Goal: Transaction & Acquisition: Purchase product/service

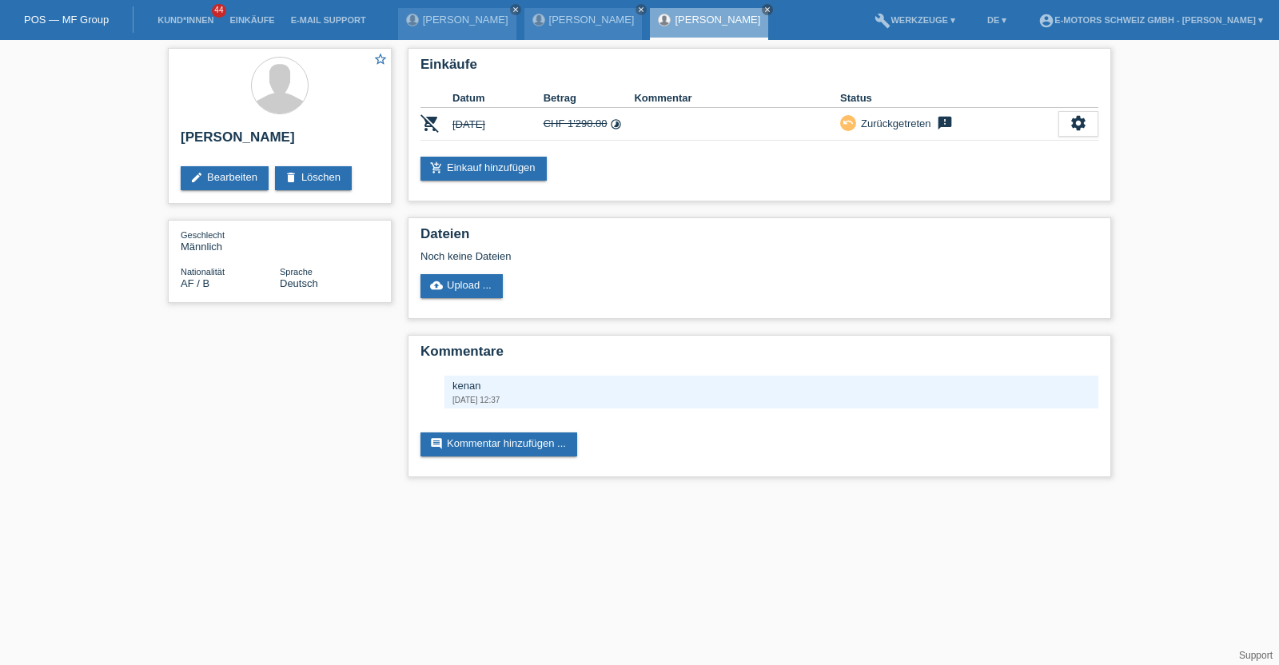
click at [248, 20] on link "Einkäufe" at bounding box center [251, 20] width 61 height 10
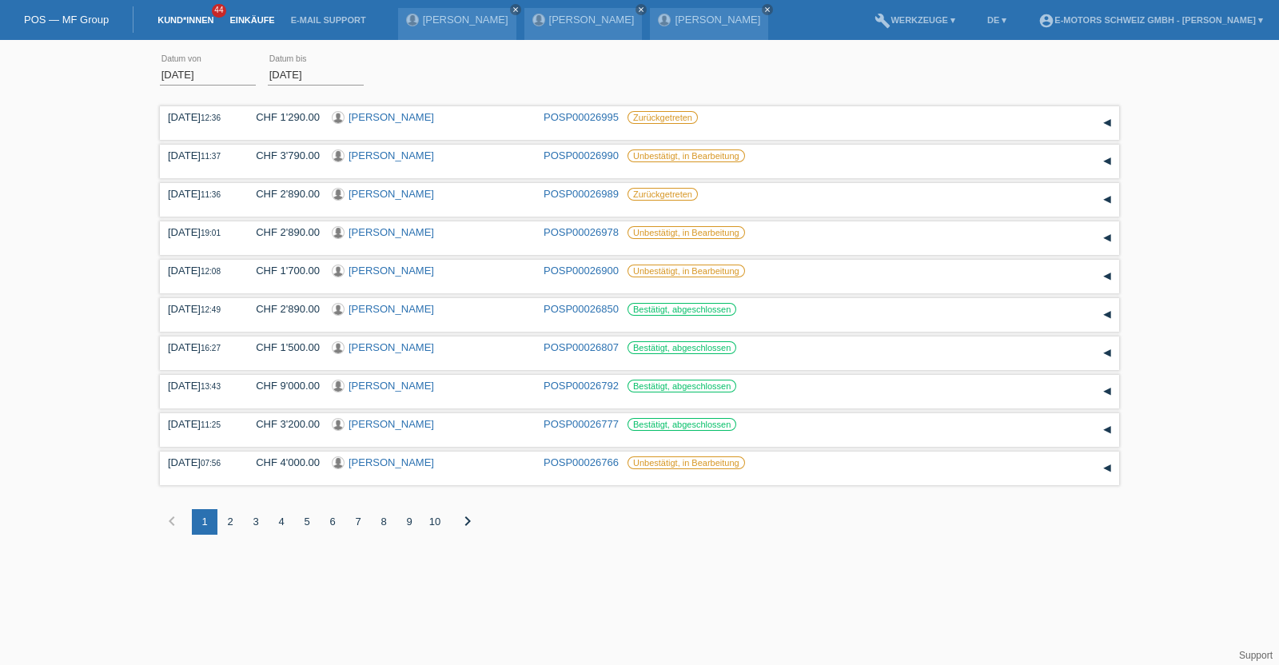
click at [183, 21] on link "Kund*innen" at bounding box center [185, 20] width 72 height 10
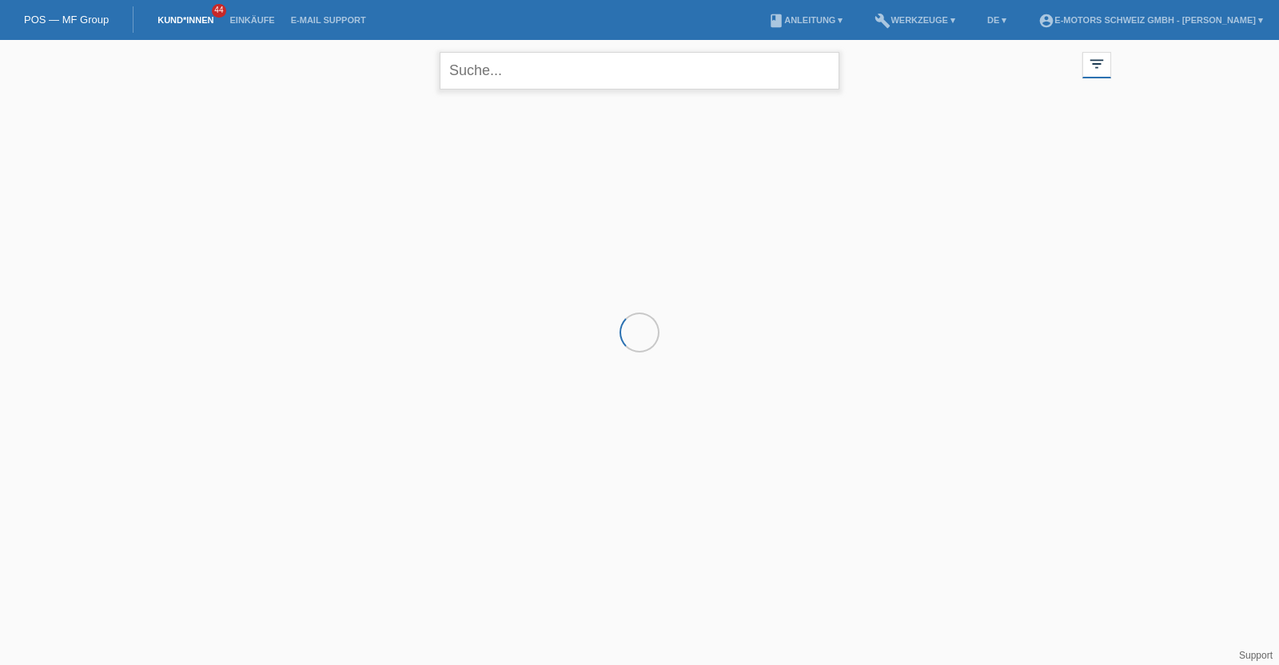
click at [512, 80] on input "text" at bounding box center [640, 71] width 400 height 38
type input "roxana"
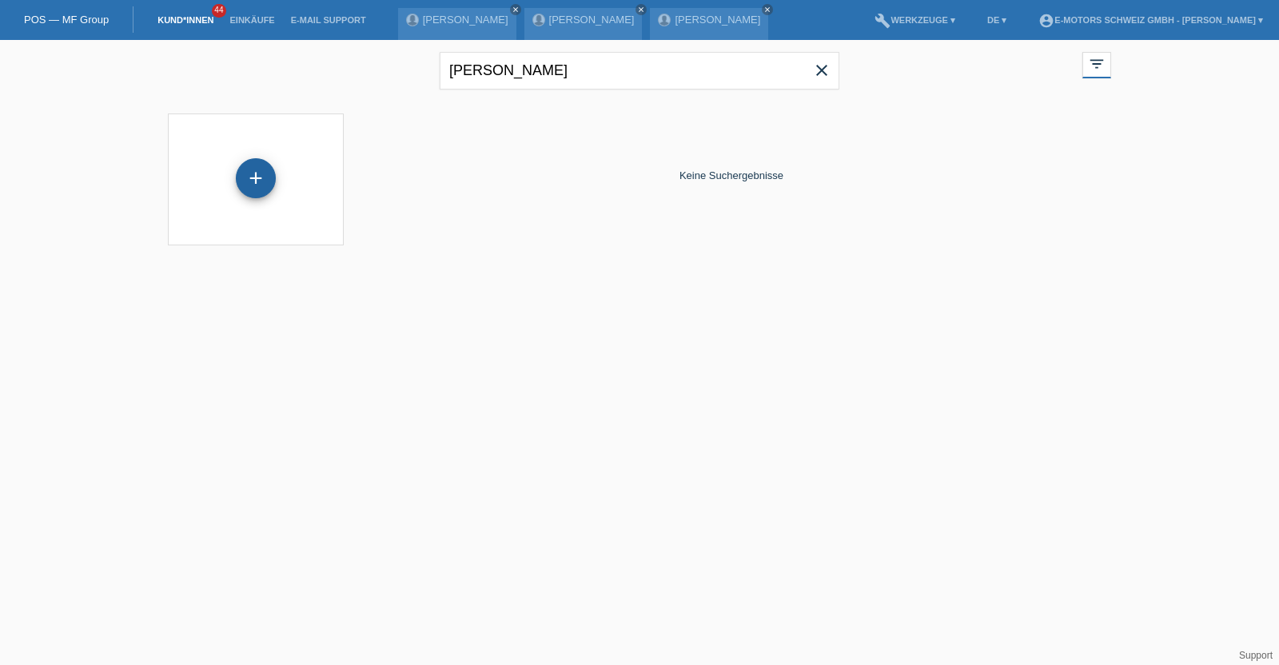
click at [249, 175] on div "+" at bounding box center [256, 178] width 40 height 40
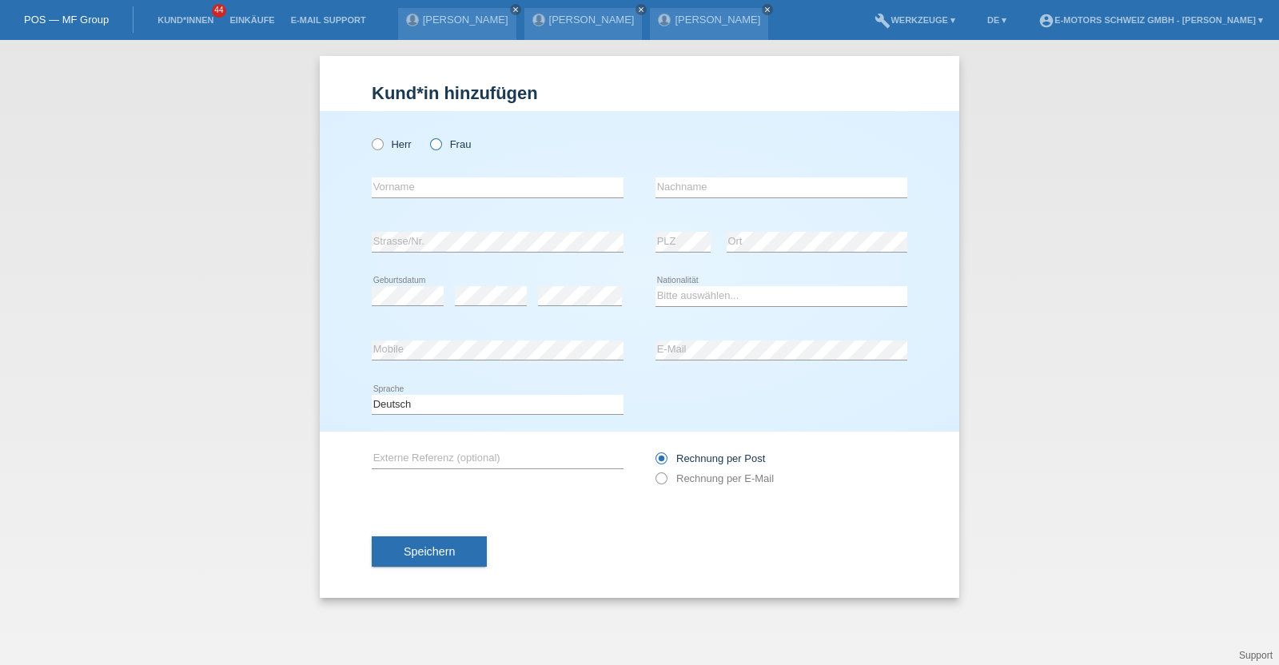
click at [452, 142] on label "Frau" at bounding box center [450, 144] width 41 height 12
click at [440, 142] on input "Frau" at bounding box center [435, 143] width 10 height 10
radio input "true"
click at [424, 181] on input "text" at bounding box center [498, 187] width 252 height 20
type input "Roxana Maria"
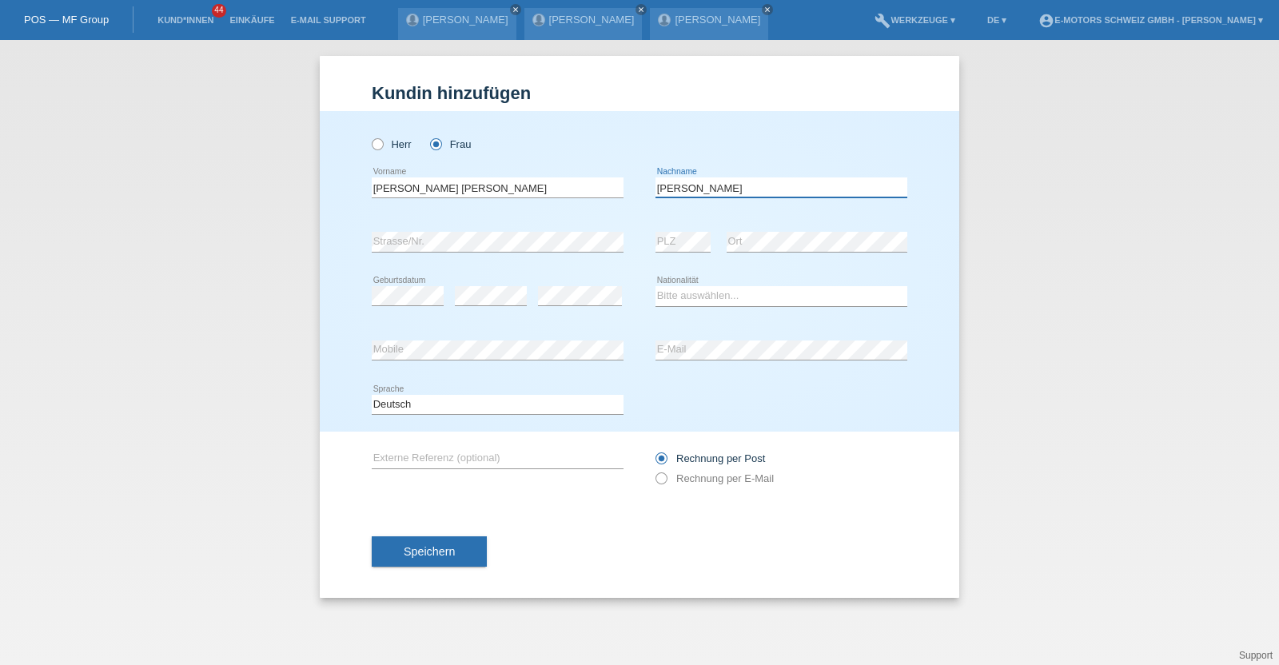
type input "Reimann"
click at [744, 300] on select "Bitte auswählen... Schweiz Deutschland Liechtenstein Österreich ------------ Af…" at bounding box center [781, 295] width 252 height 19
select select "CH"
click at [655, 286] on select "Bitte auswählen... Schweiz Deutschland Liechtenstein Österreich ------------ Af…" at bounding box center [781, 295] width 252 height 19
click at [609, 353] on div "error Mobile error E-Mail" at bounding box center [639, 351] width 535 height 54
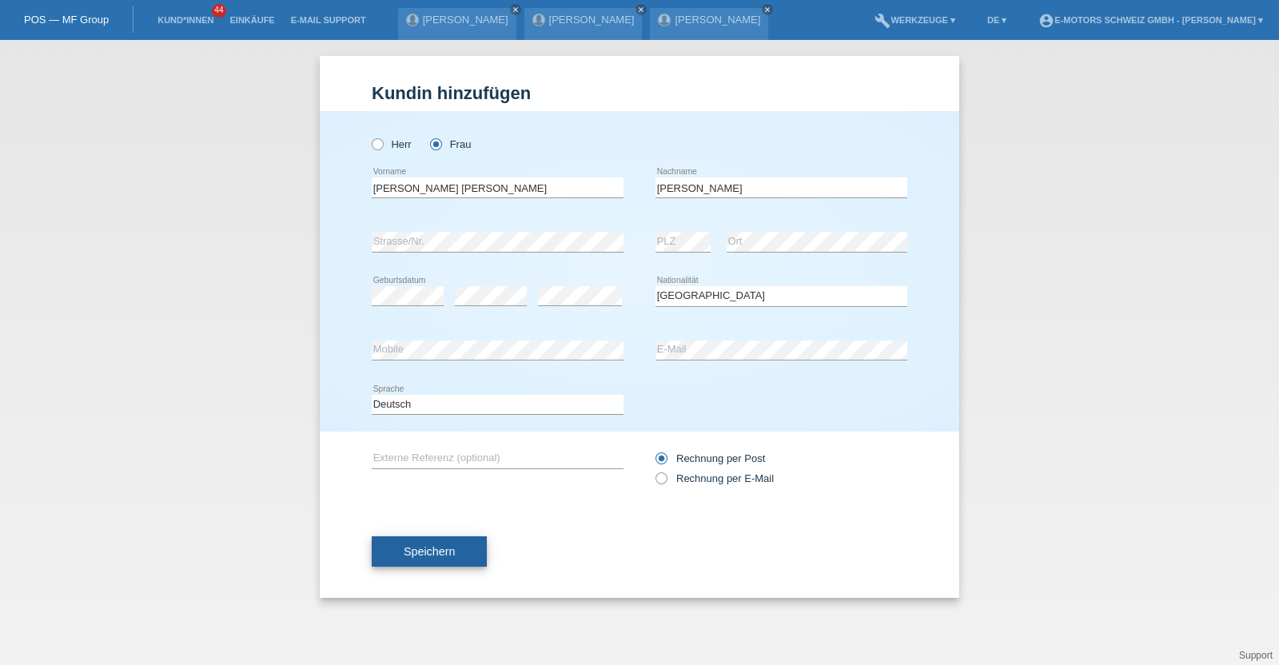
click at [466, 557] on button "Speichern" at bounding box center [429, 551] width 115 height 30
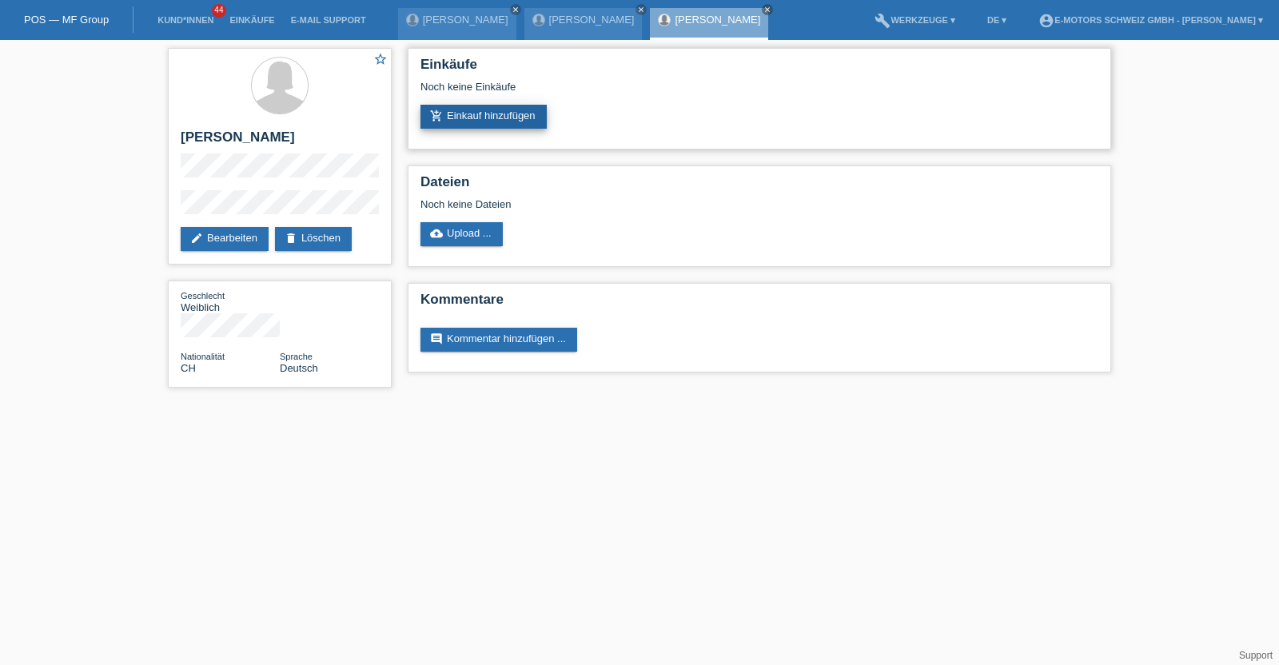
click at [508, 117] on link "add_shopping_cart Einkauf hinzufügen" at bounding box center [483, 117] width 126 height 24
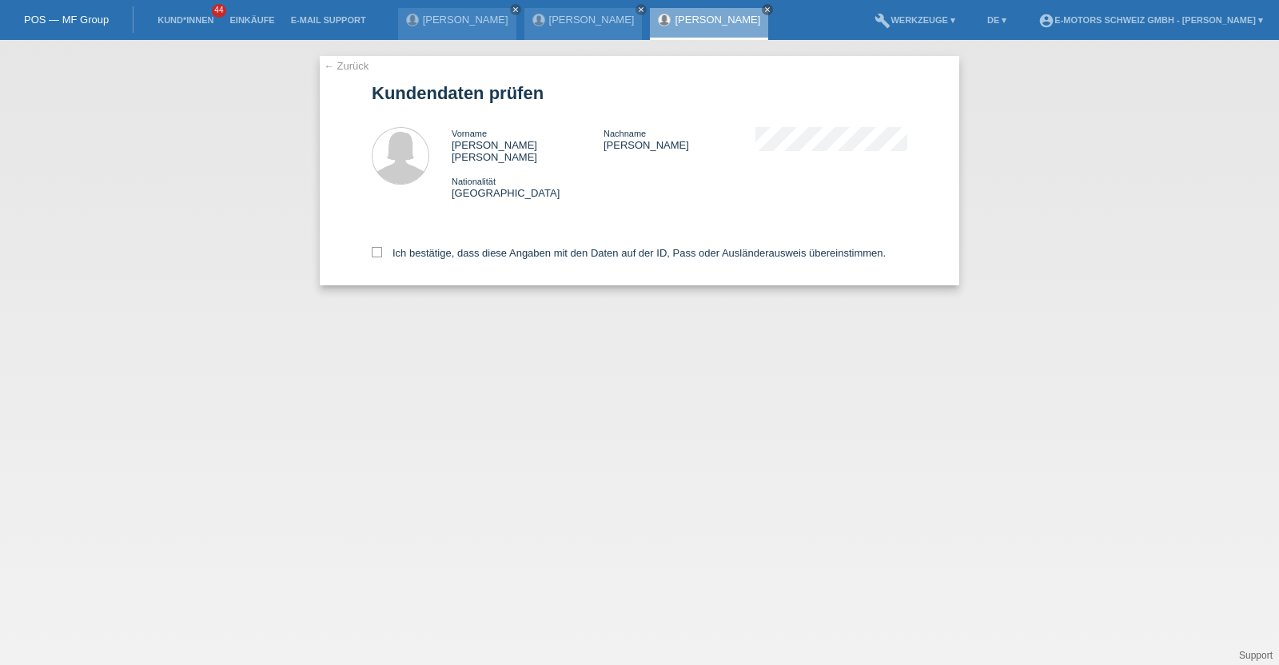
click at [488, 233] on div "Ich bestätige, dass diese Angaben mit den Daten auf der ID, Pass oder Ausländer…" at bounding box center [639, 250] width 535 height 70
click at [488, 247] on label "Ich bestätige, dass diese Angaben mit den Daten auf der ID, Pass oder Ausländer…" at bounding box center [629, 253] width 514 height 12
click at [382, 247] on input "Ich bestätige, dass diese Angaben mit den Daten auf der ID, Pass oder Ausländer…" at bounding box center [377, 252] width 10 height 10
checkbox input "true"
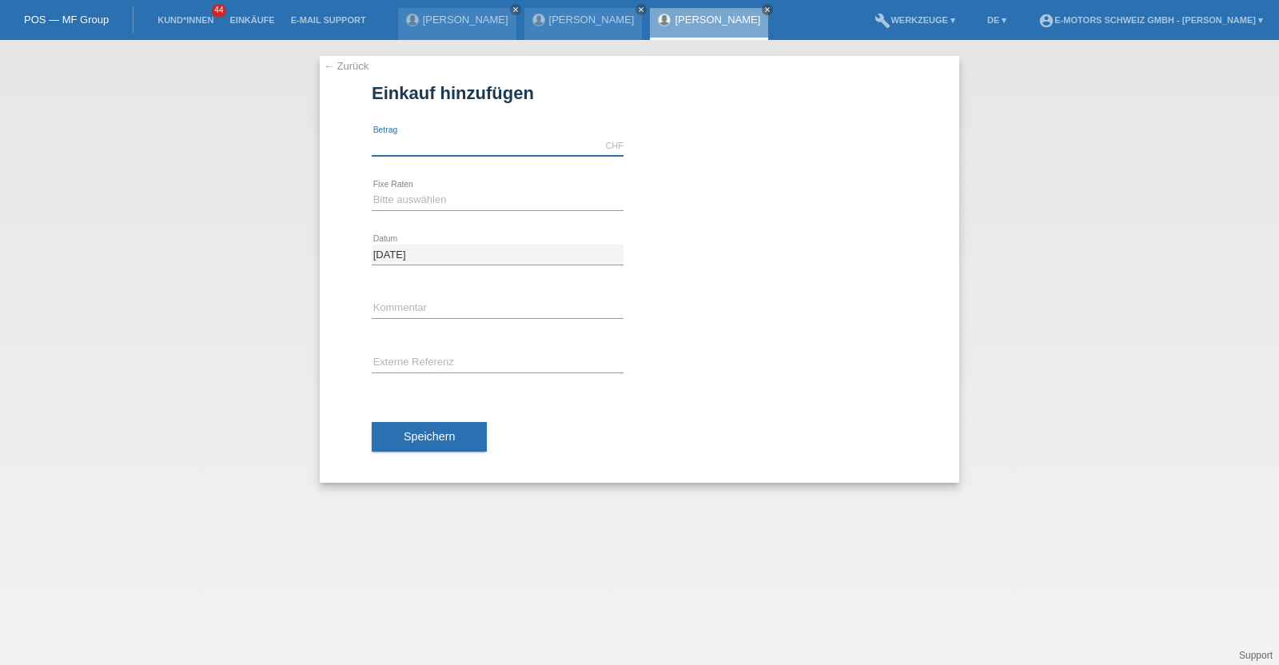
click at [472, 141] on input "text" at bounding box center [498, 146] width 252 height 20
type input "2890.00"
click at [471, 193] on select "Bitte auswählen 12 Raten 24 Raten 36 Raten 48 Raten" at bounding box center [498, 199] width 252 height 19
select select "214"
click at [372, 190] on select "Bitte auswählen 12 Raten 24 Raten 36 Raten 48 Raten" at bounding box center [498, 199] width 252 height 19
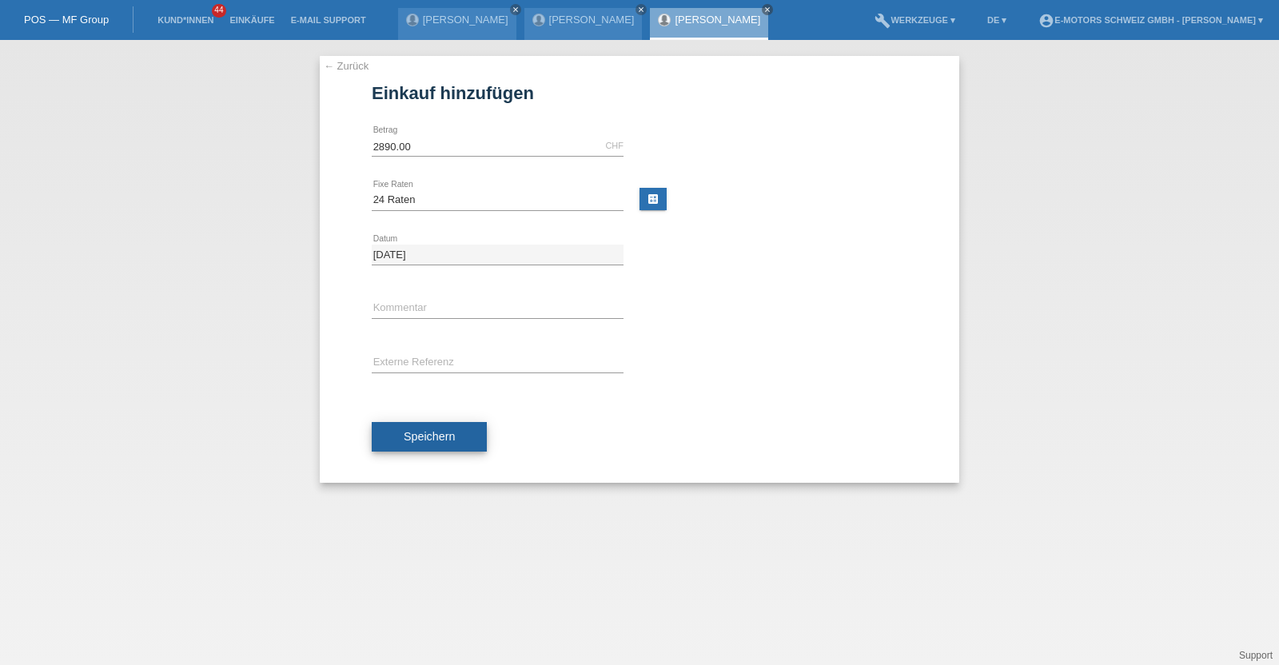
click at [428, 435] on span "Speichern" at bounding box center [429, 436] width 51 height 13
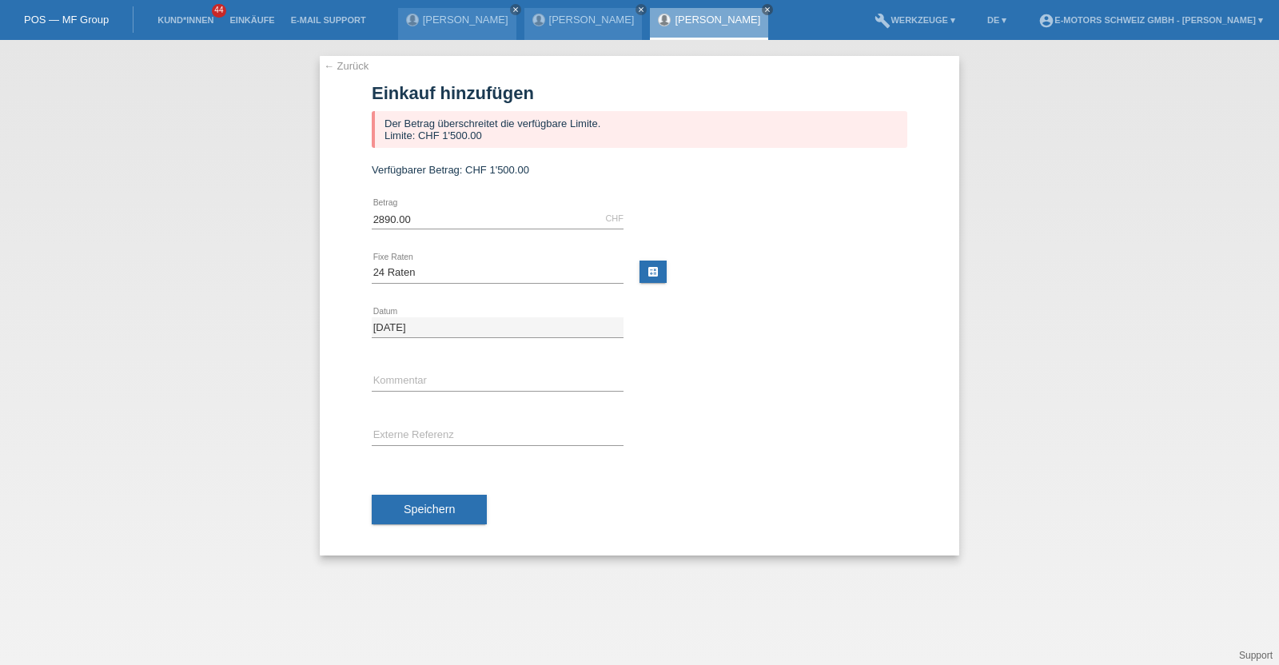
click at [675, 20] on link "[PERSON_NAME]" at bounding box center [718, 20] width 86 height 12
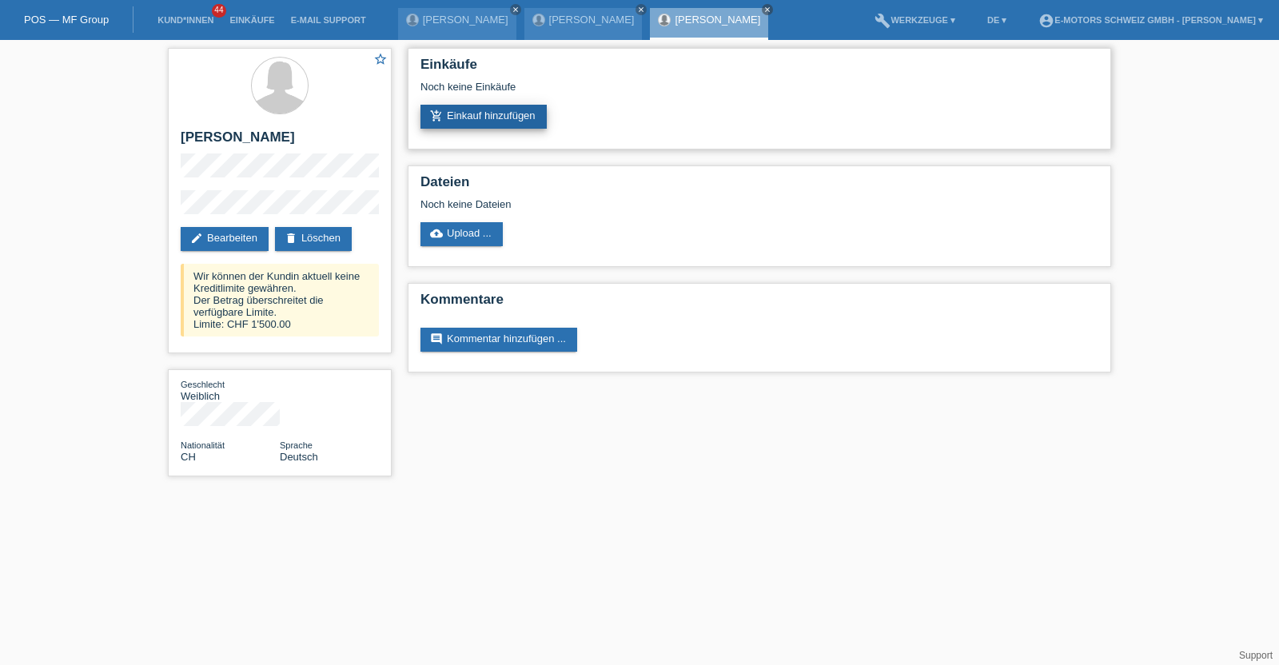
click at [472, 121] on link "add_shopping_cart Einkauf hinzufügen" at bounding box center [483, 117] width 126 height 24
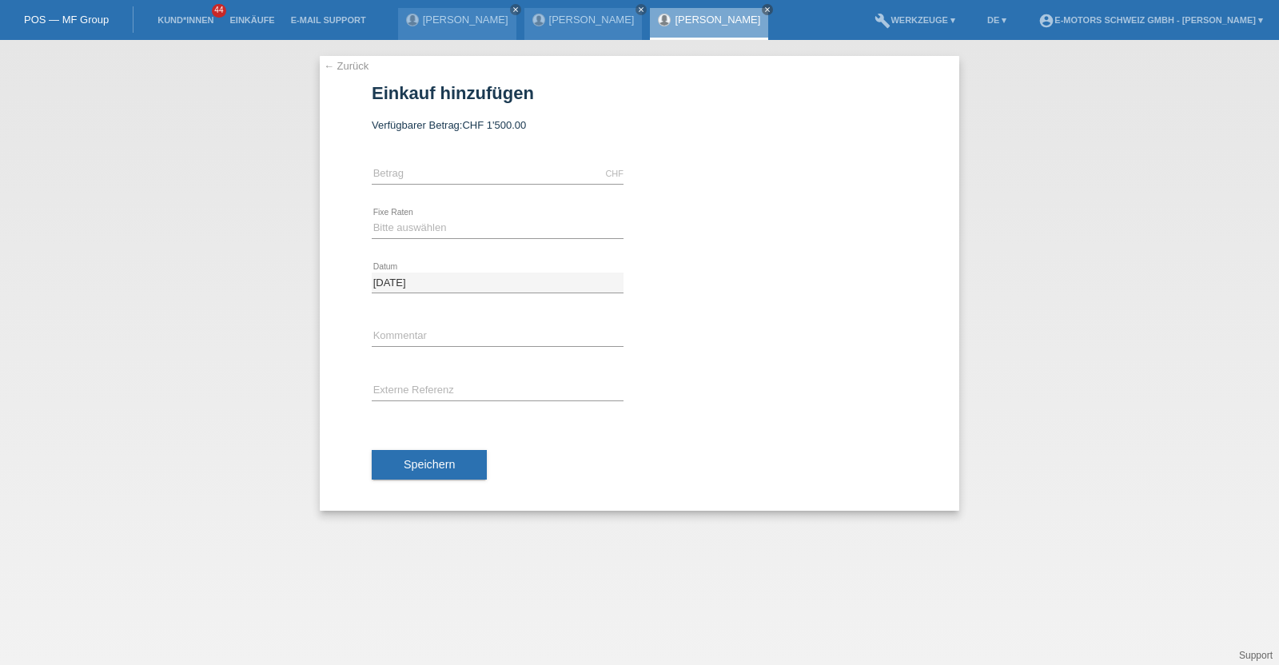
click at [472, 160] on div "CHF error Betrag" at bounding box center [498, 174] width 252 height 54
click at [457, 169] on input "text" at bounding box center [498, 174] width 252 height 20
type input "1500.00"
click at [406, 229] on select "Bitte auswählen 12 Raten 24 Raten 36 Raten 48 Raten" at bounding box center [498, 227] width 252 height 19
select select "214"
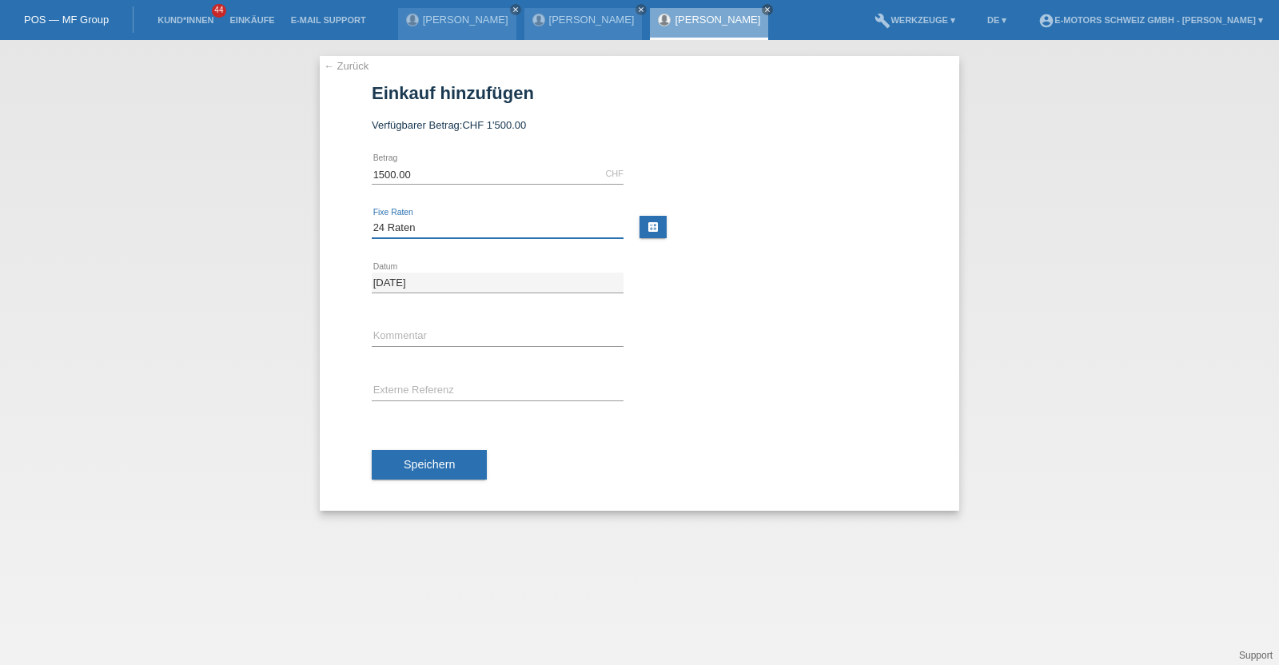
click at [372, 218] on select "Bitte auswählen 12 Raten 24 Raten 36 Raten 48 Raten" at bounding box center [498, 227] width 252 height 19
click at [408, 334] on input "text" at bounding box center [498, 337] width 252 height 20
type input "KENAN"
click at [452, 476] on button "Speichern" at bounding box center [429, 465] width 115 height 30
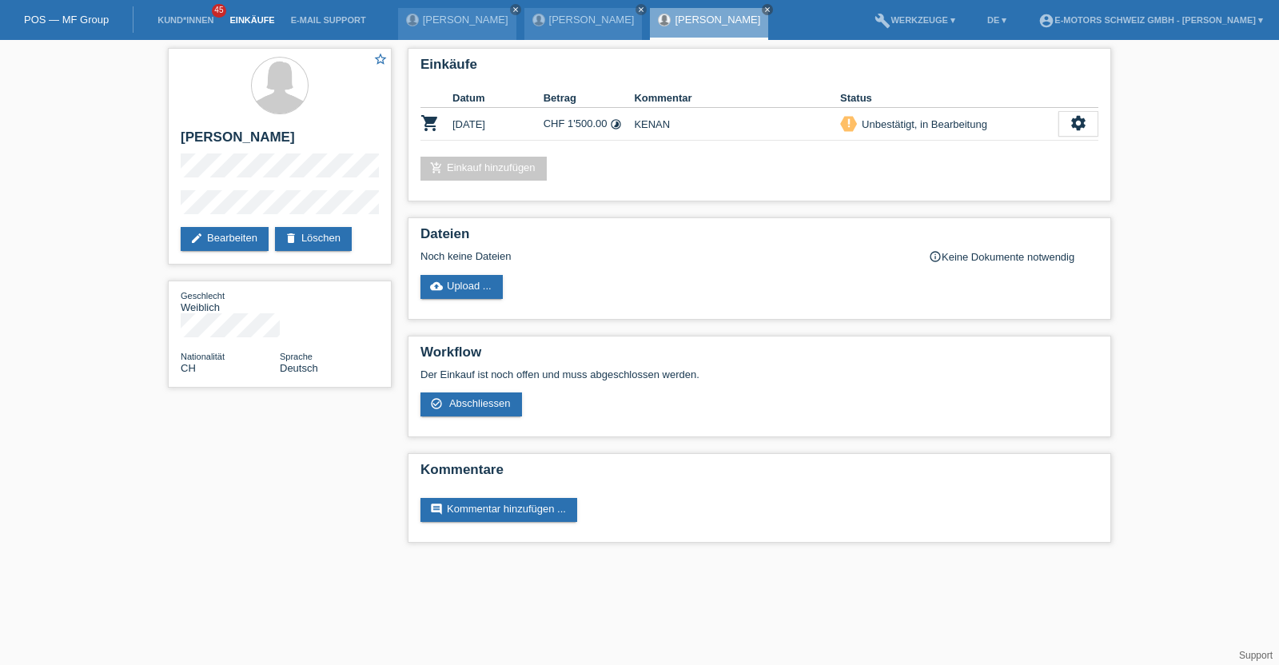
click at [241, 20] on link "Einkäufe" at bounding box center [251, 20] width 61 height 10
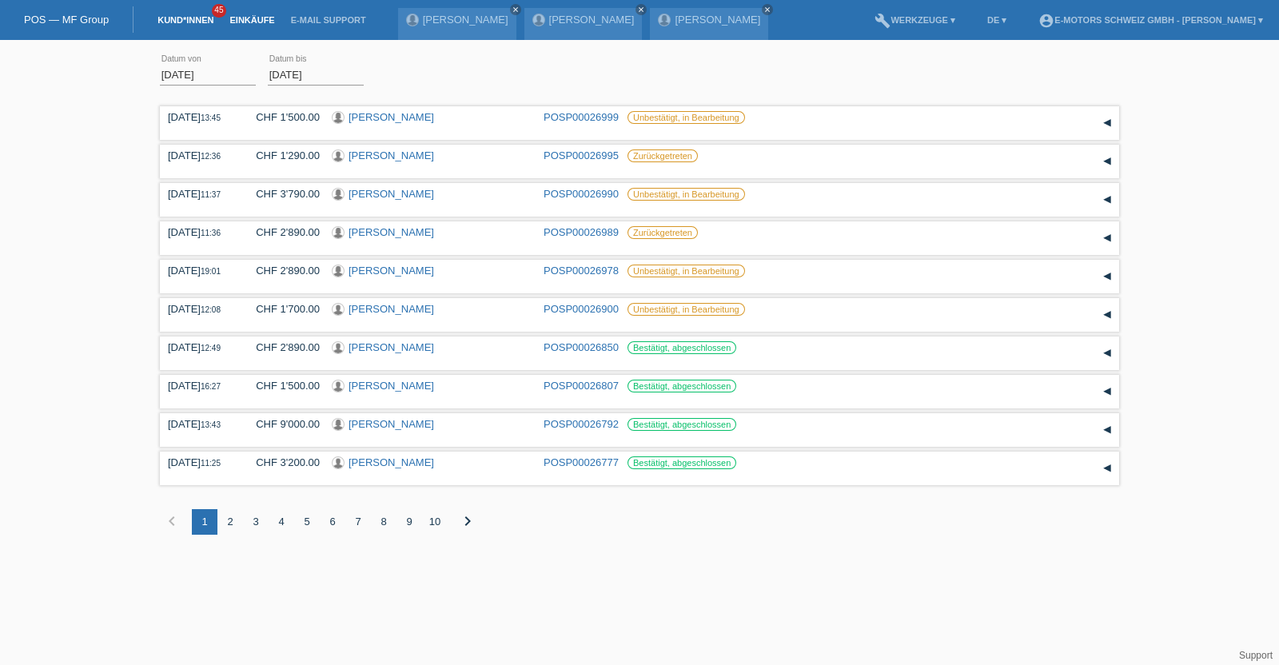
click at [169, 19] on link "Kund*innen" at bounding box center [185, 20] width 72 height 10
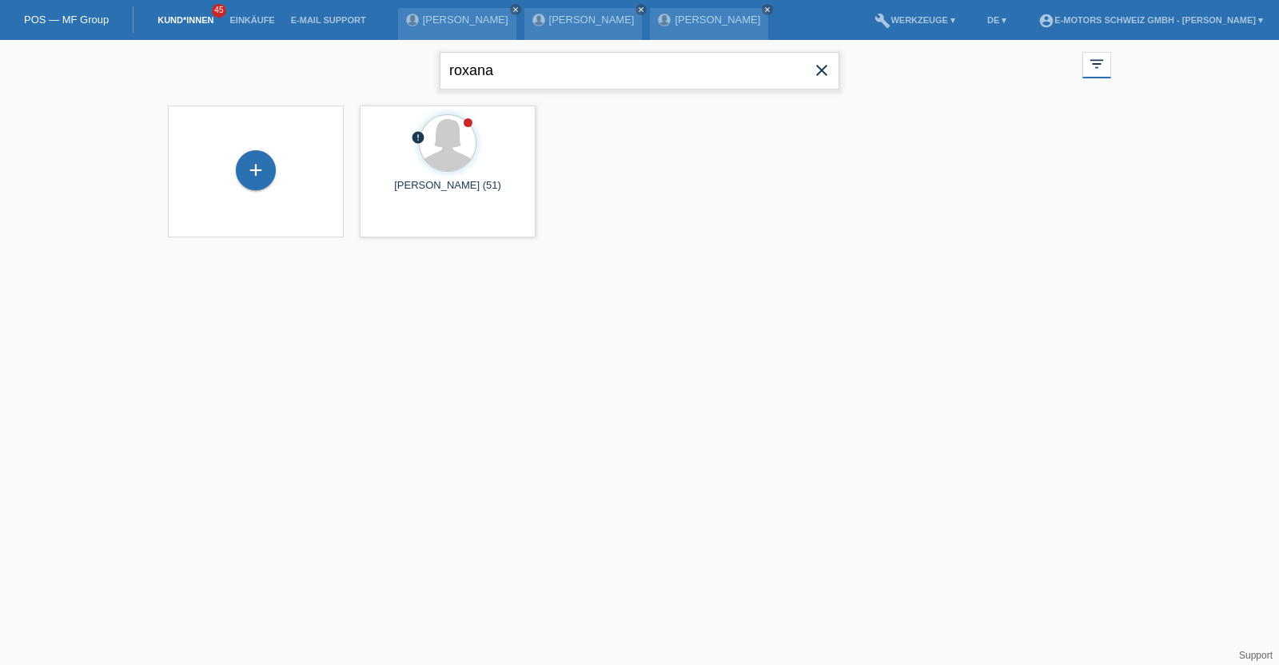
drag, startPoint x: 576, startPoint y: 62, endPoint x: 399, endPoint y: 58, distance: 177.5
click at [399, 58] on div "roxana close filter_list view_module Alle Kund*innen anzeigen star Markierte [P…" at bounding box center [639, 69] width 959 height 58
type input "tanriverdi"
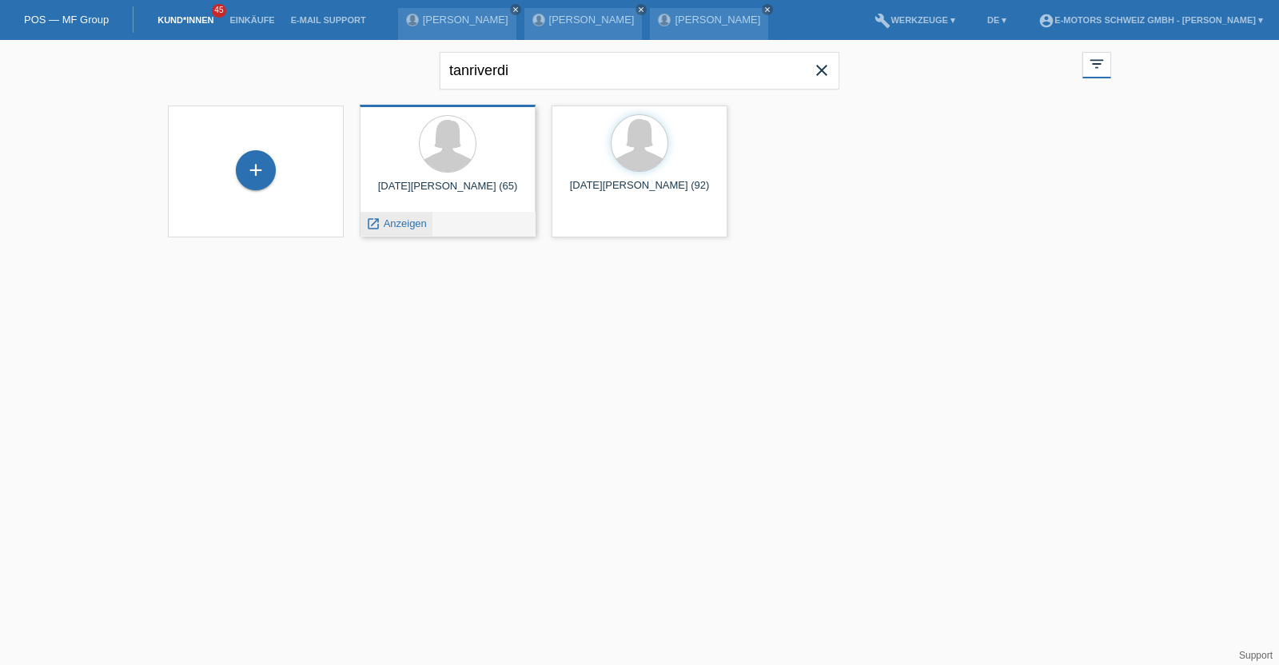
click at [420, 220] on span "Anzeigen" at bounding box center [405, 223] width 43 height 12
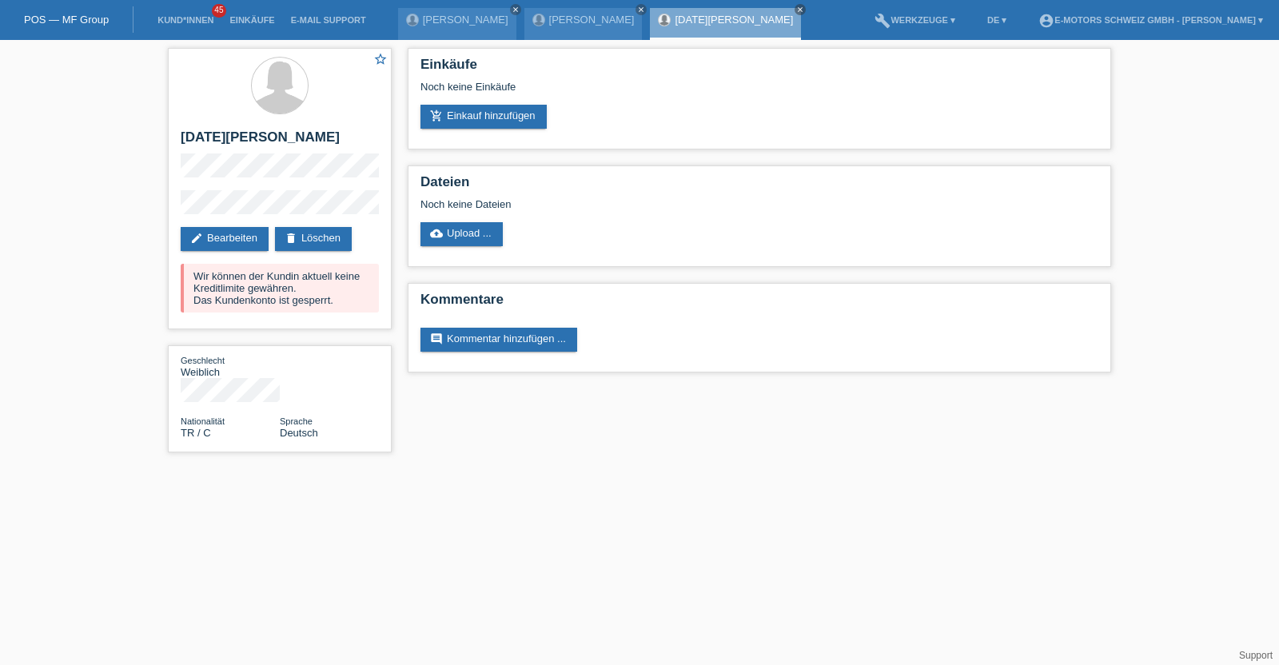
click at [190, 10] on li "Kund*innen 45" at bounding box center [185, 20] width 72 height 41
click at [190, 15] on link "Kund*innen" at bounding box center [185, 20] width 72 height 10
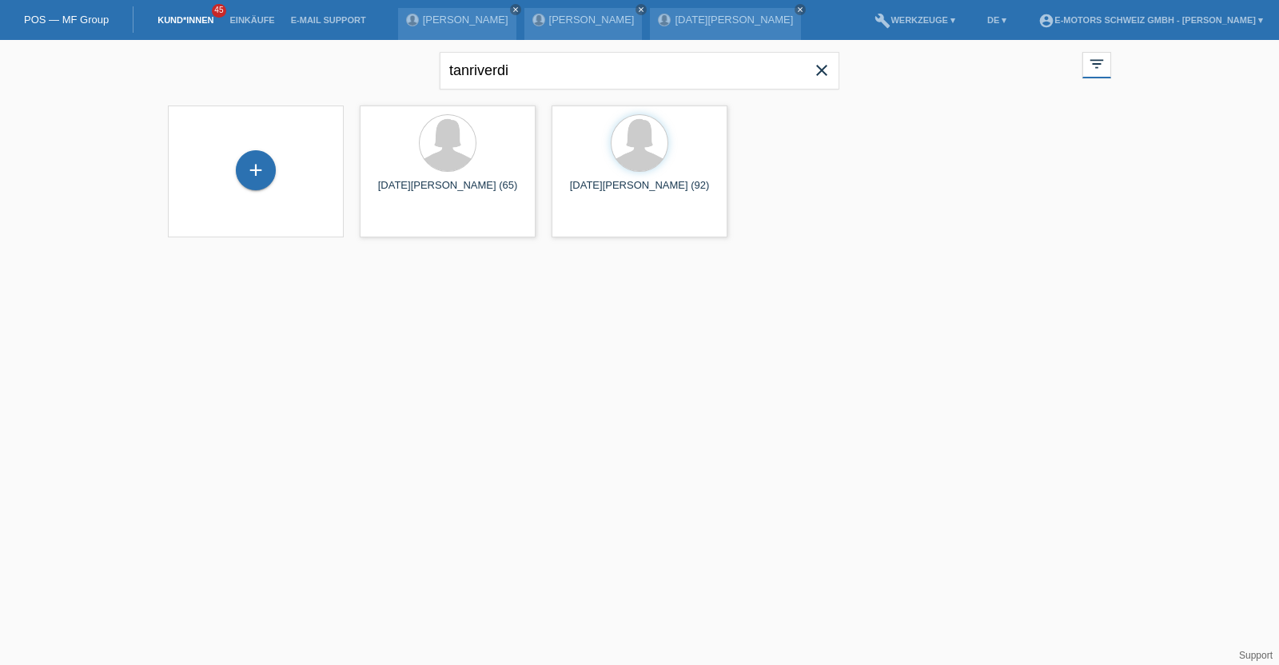
click at [818, 70] on icon "close" at bounding box center [821, 70] width 19 height 19
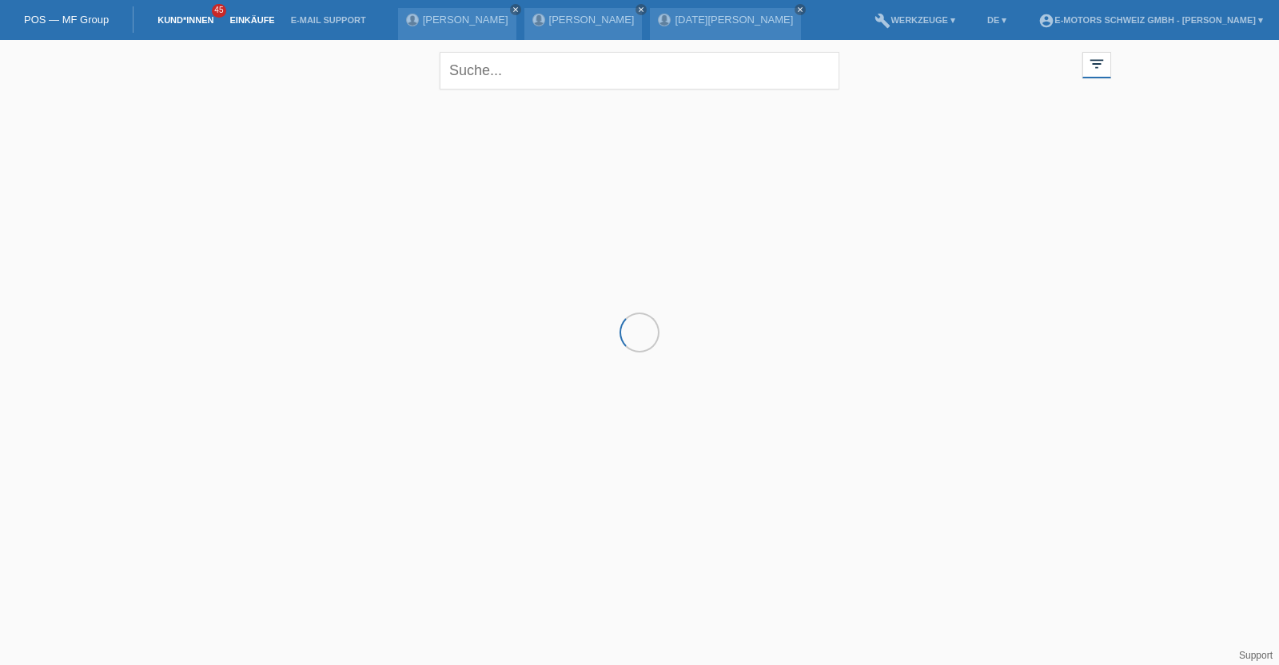
click at [261, 22] on link "Einkäufe" at bounding box center [251, 20] width 61 height 10
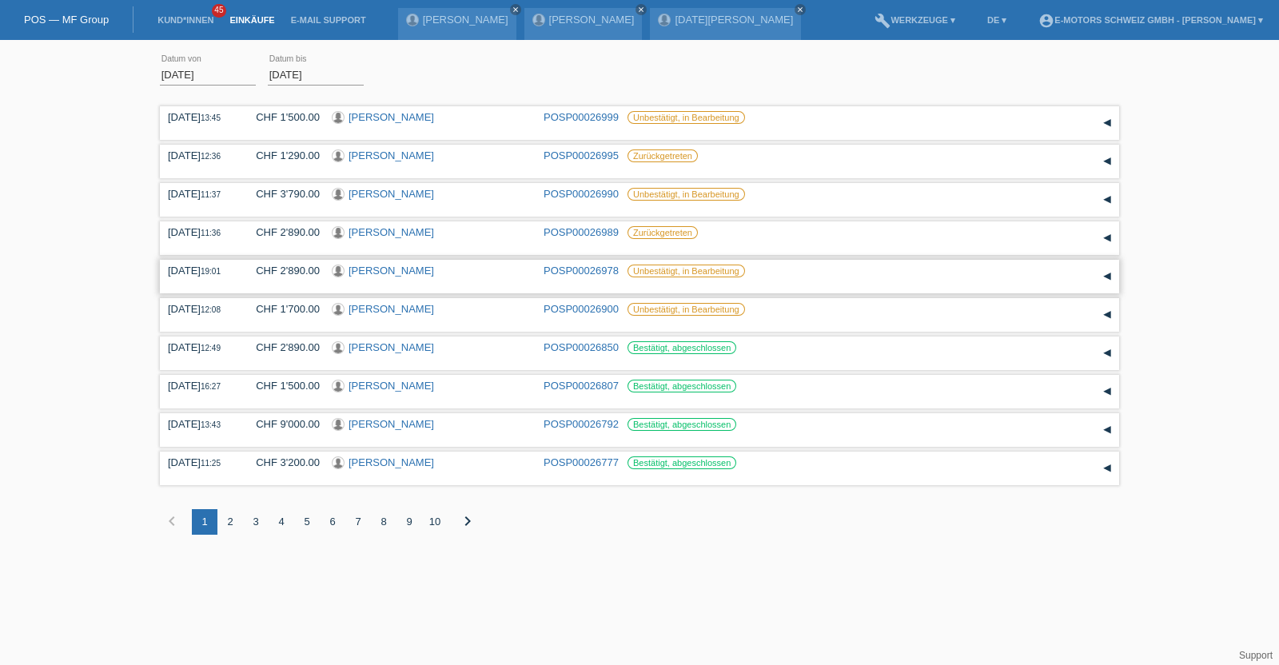
click at [372, 269] on link "[PERSON_NAME]" at bounding box center [391, 271] width 86 height 12
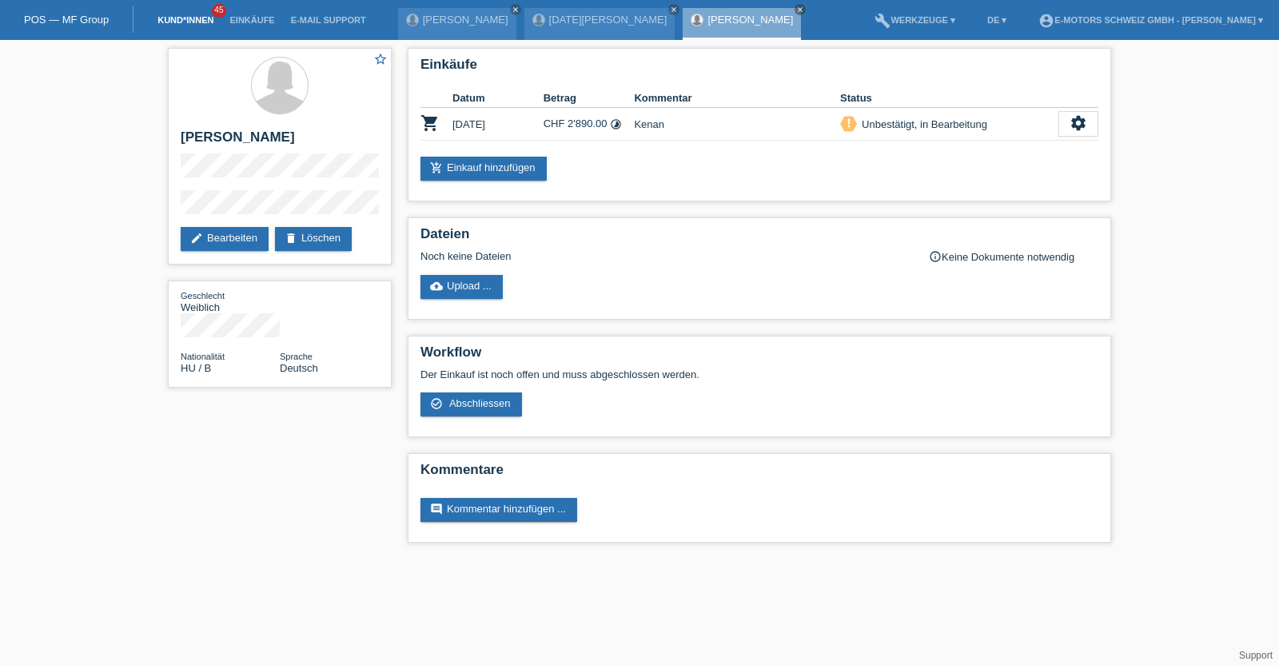
click at [196, 18] on link "Kund*innen" at bounding box center [185, 20] width 72 height 10
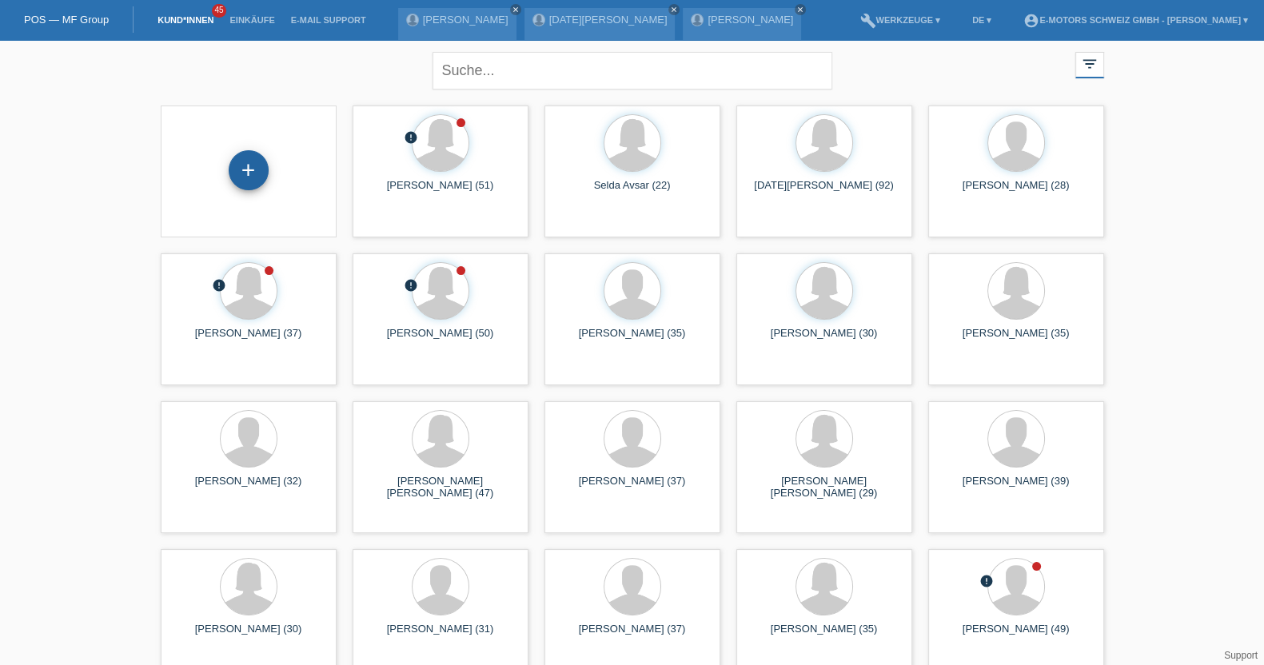
click at [249, 162] on div "+" at bounding box center [249, 170] width 40 height 40
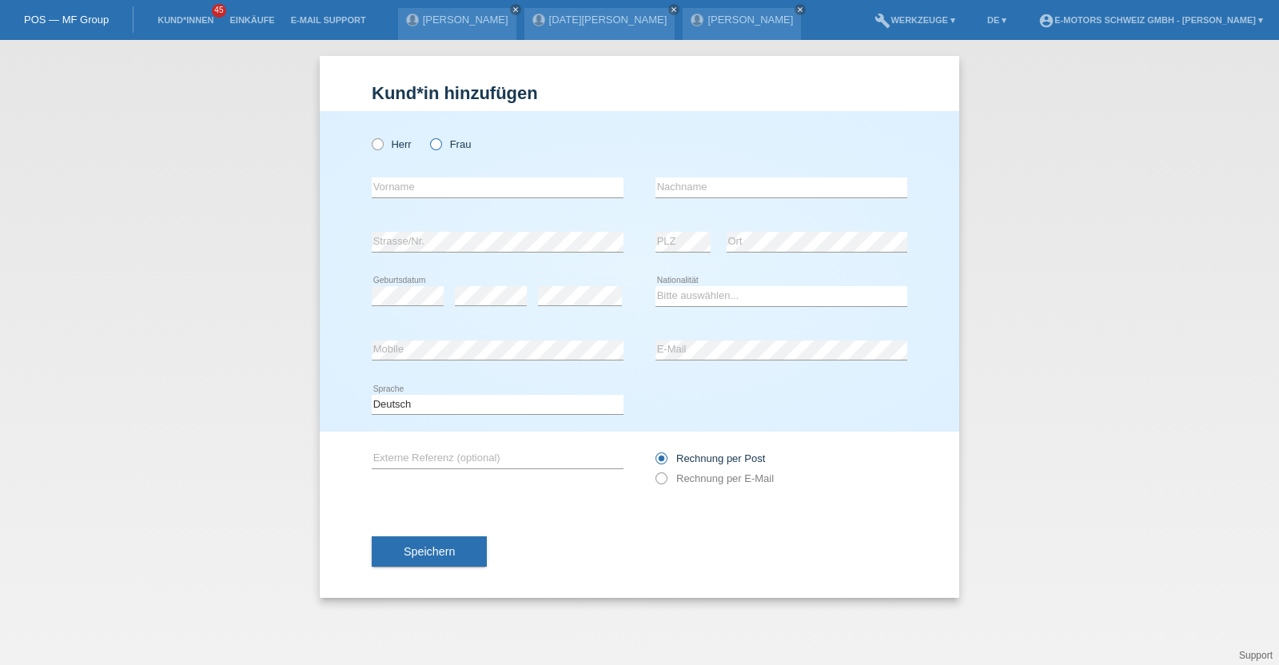
click at [428, 136] on icon at bounding box center [428, 136] width 0 height 0
click at [438, 145] on input "Frau" at bounding box center [435, 143] width 10 height 10
radio input "true"
click at [703, 299] on select "Bitte auswählen... Schweiz Deutschland Liechtenstein Österreich ------------ Af…" at bounding box center [781, 295] width 252 height 19
select select "CH"
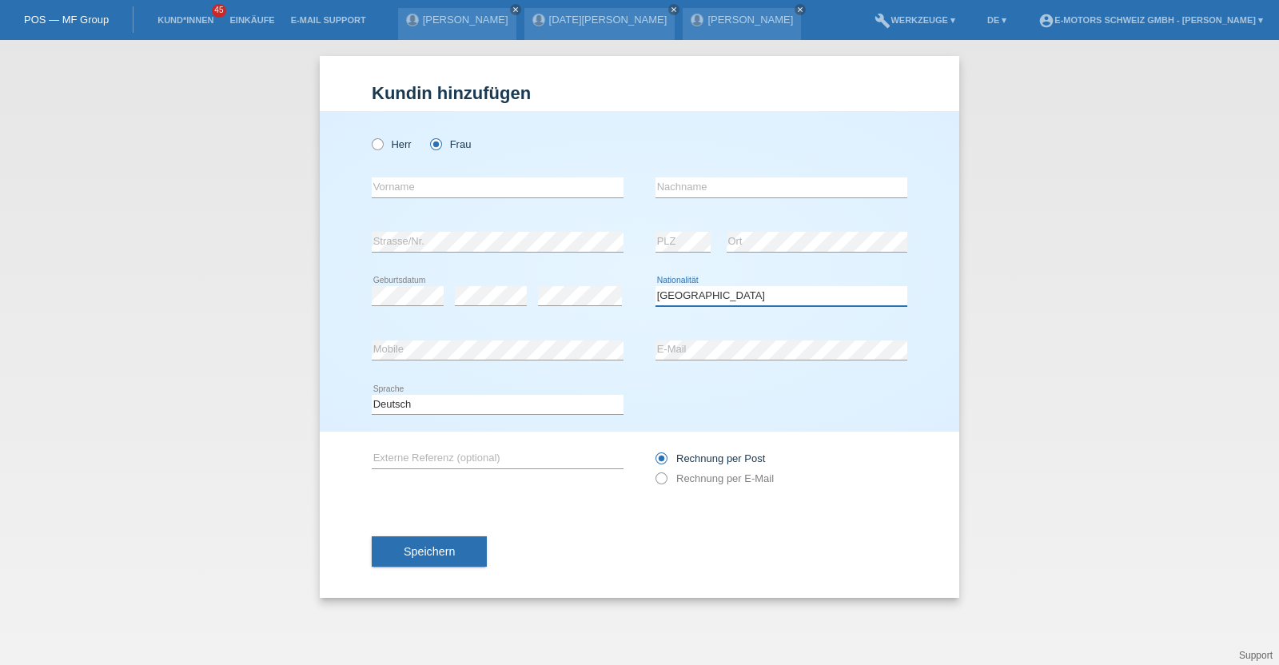
click at [655, 286] on select "Bitte auswählen... Schweiz Deutschland Liechtenstein Österreich ------------ Af…" at bounding box center [781, 295] width 252 height 19
click at [551, 359] on div "error Mobile error E-Mail" at bounding box center [639, 351] width 535 height 54
click at [307, 330] on div "Kund*in hinzufügen Kunde hinzufügen Kundin hinzufügen Herr Frau error Vorname e…" at bounding box center [639, 352] width 1279 height 625
click at [346, 346] on div "Herr Frau error Vorname error" at bounding box center [639, 271] width 639 height 320
click at [741, 392] on div "Deutsch Français Italiano English error Sprache" at bounding box center [639, 405] width 535 height 54
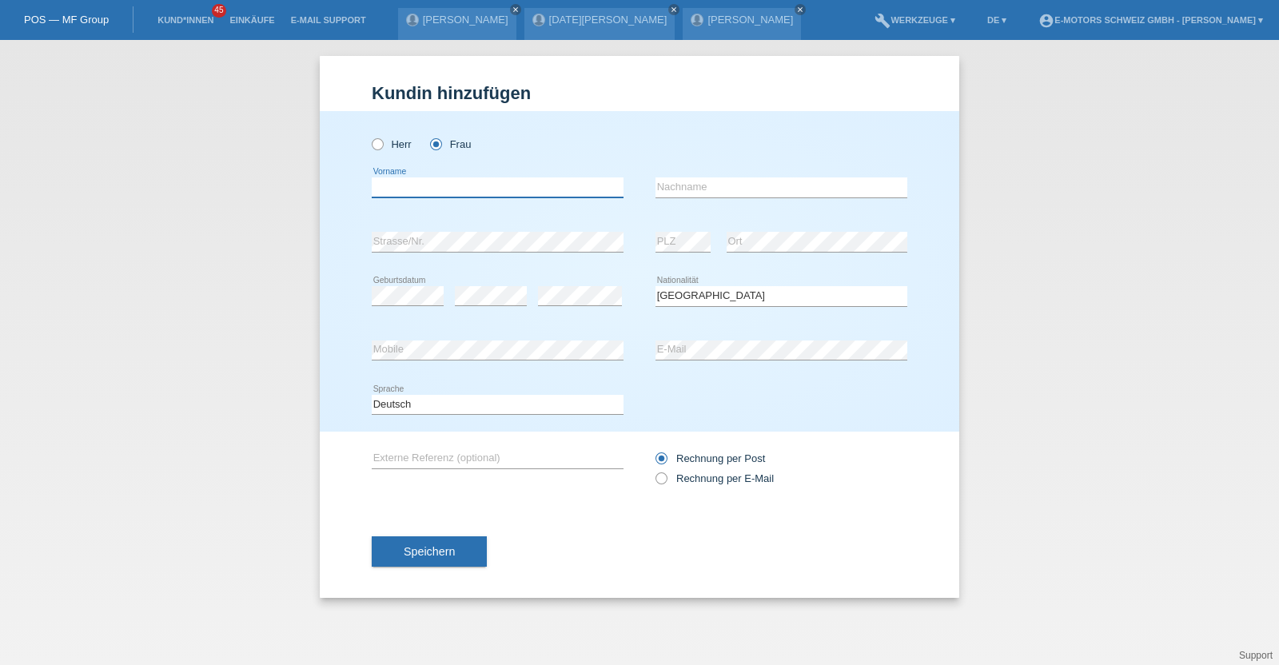
click at [406, 186] on input "text" at bounding box center [498, 187] width 252 height 20
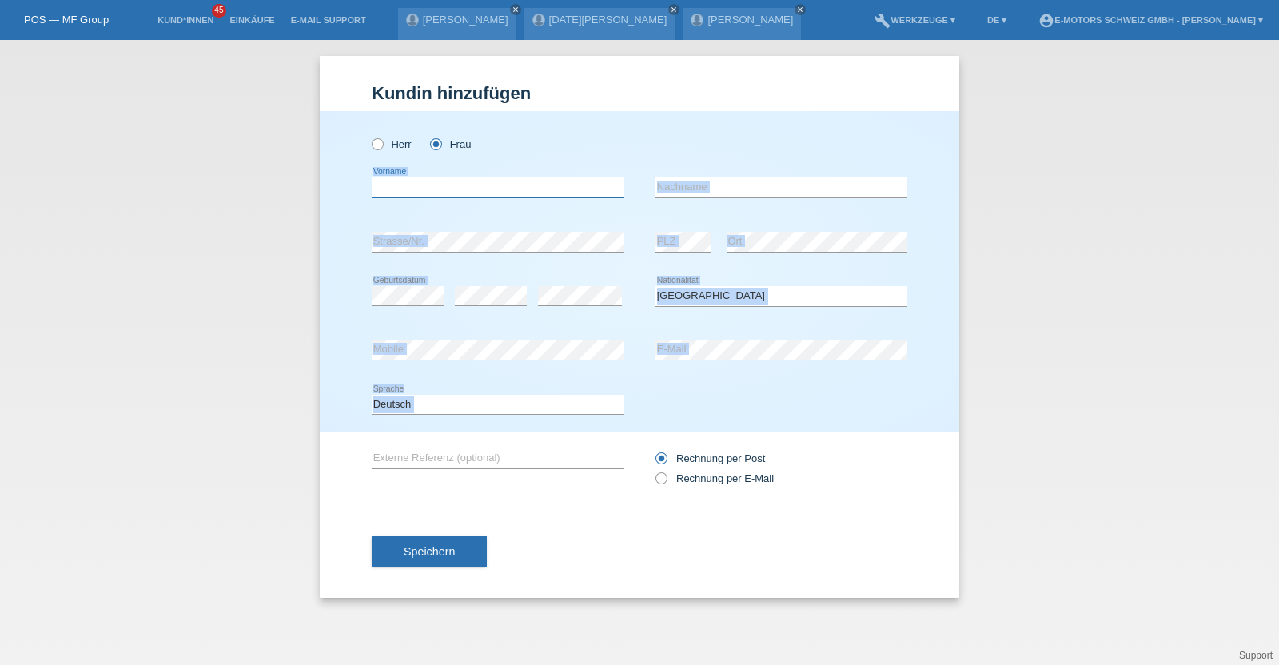
click at [406, 186] on input "text" at bounding box center [498, 187] width 252 height 20
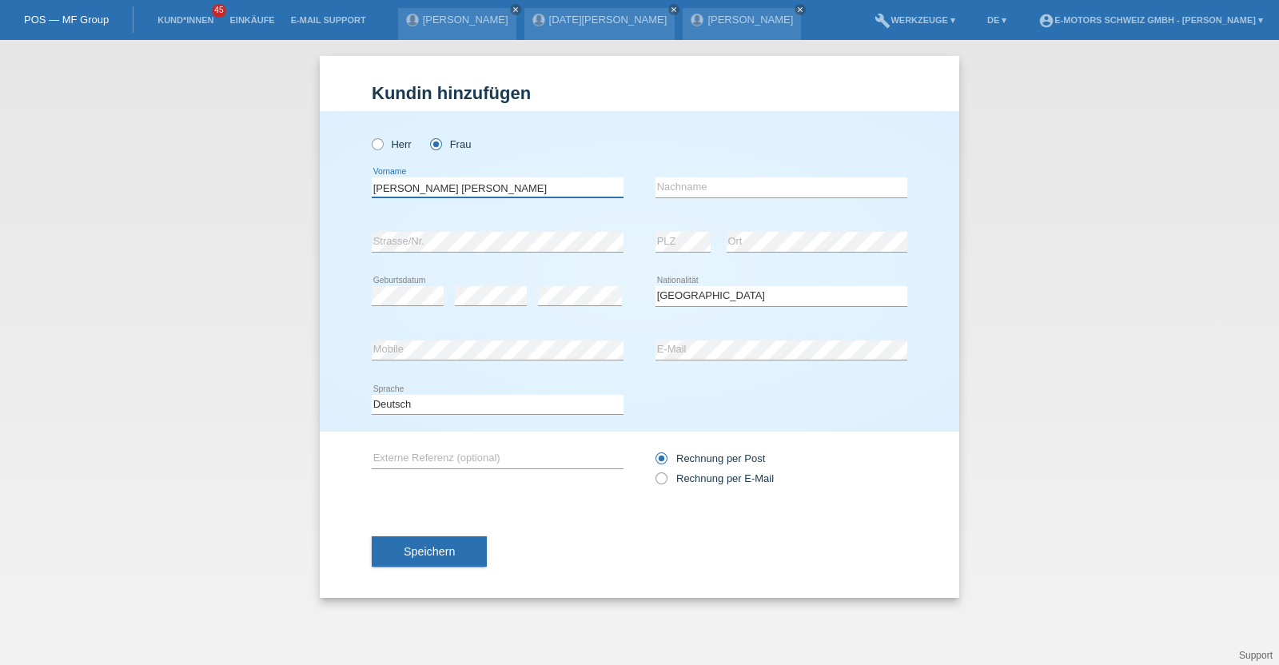
type input "[PERSON_NAME] [PERSON_NAME]"
click at [738, 177] on input "text" at bounding box center [781, 187] width 252 height 20
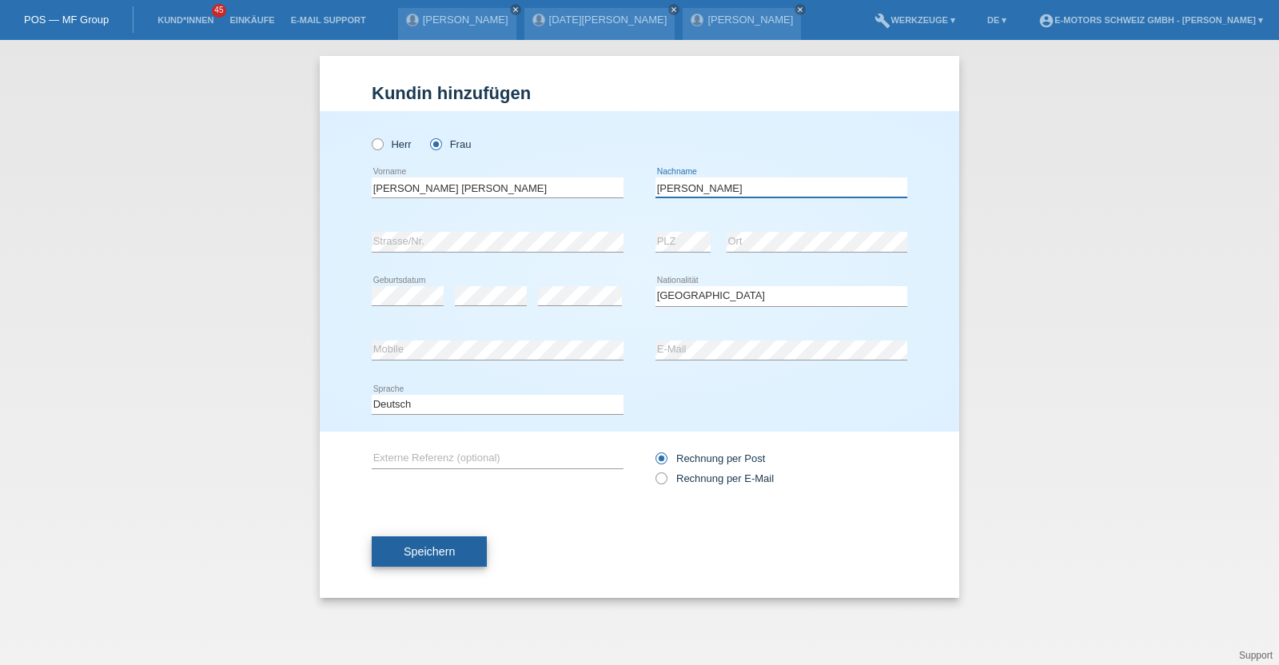
type input "[PERSON_NAME]"
click at [404, 561] on button "Speichern" at bounding box center [429, 551] width 115 height 30
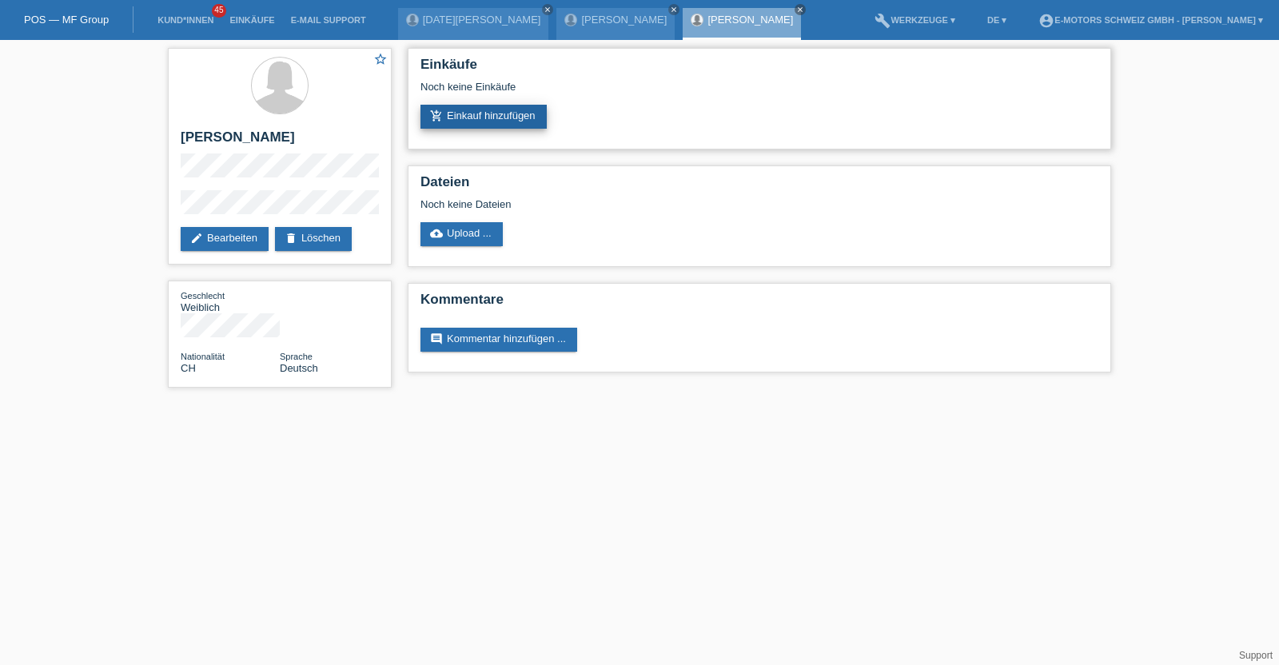
click at [477, 117] on link "add_shopping_cart Einkauf hinzufügen" at bounding box center [483, 117] width 126 height 24
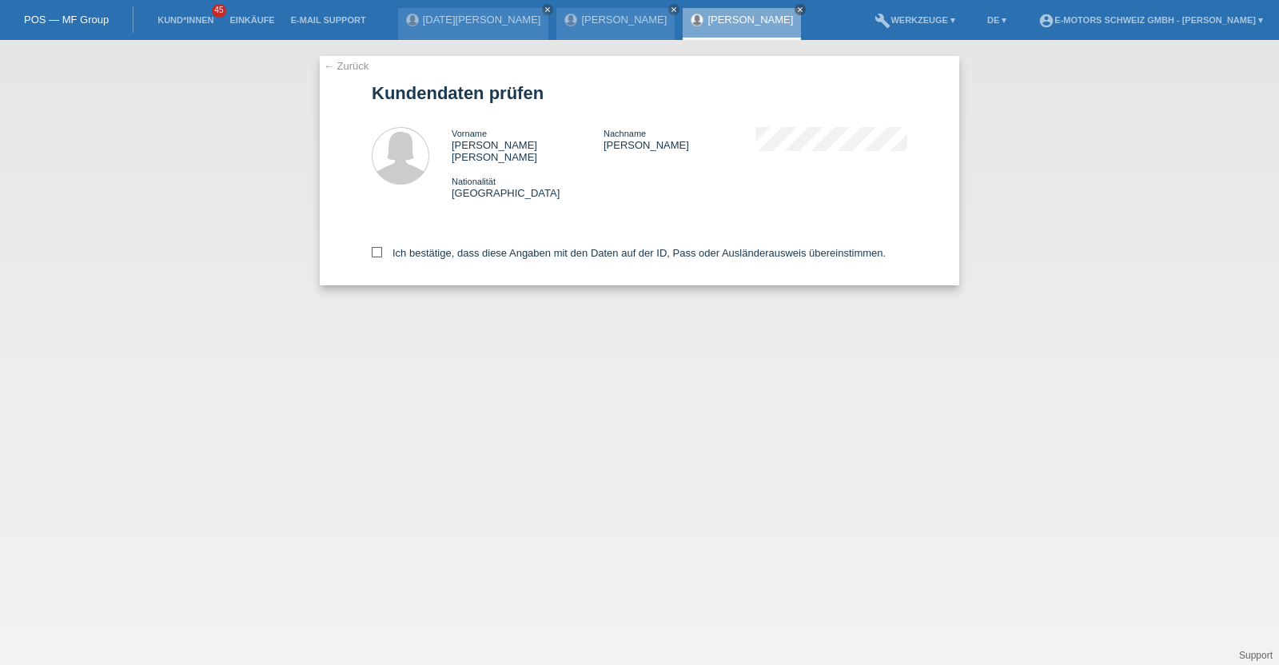
click at [481, 247] on label "Ich bestätige, dass diese Angaben mit den Daten auf der ID, Pass oder Ausländer…" at bounding box center [629, 253] width 514 height 12
click at [382, 247] on input "Ich bestätige, dass diese Angaben mit den Daten auf der ID, Pass oder Ausländer…" at bounding box center [377, 252] width 10 height 10
checkbox input "true"
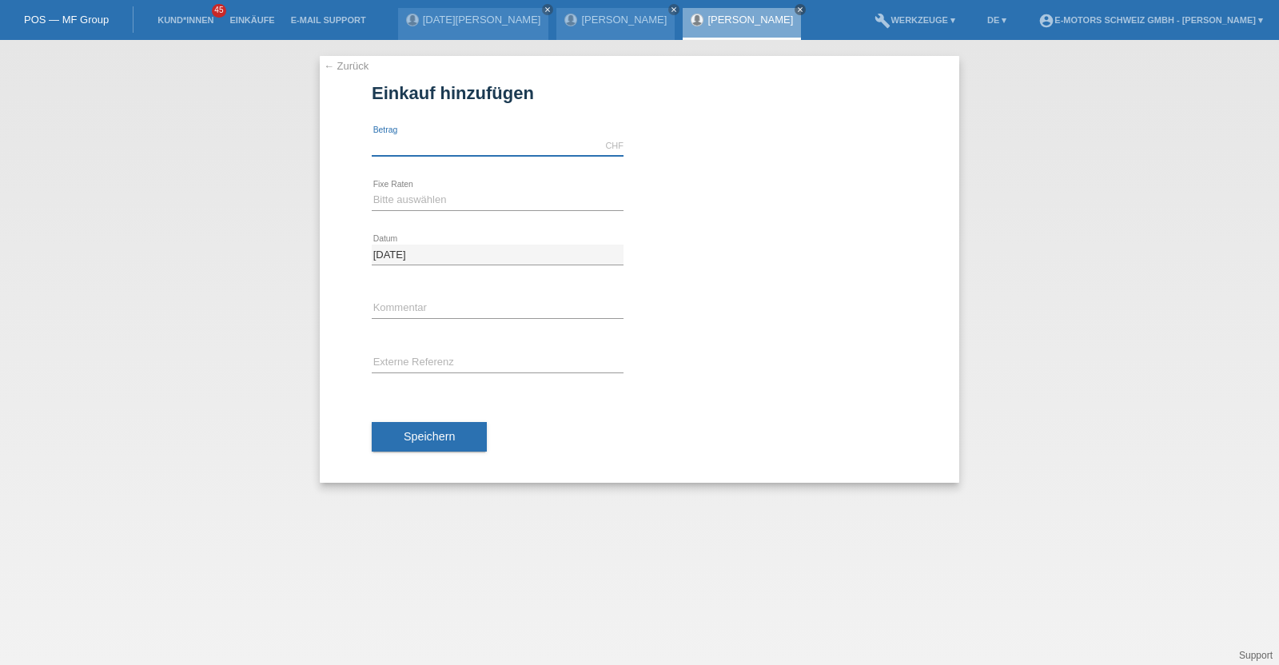
click at [534, 142] on input "text" at bounding box center [498, 146] width 252 height 20
type input "2890.00"
click at [500, 197] on select "Bitte auswählen 12 Raten 24 Raten 36 Raten 48 Raten" at bounding box center [498, 199] width 252 height 19
select select "214"
click at [372, 190] on select "Bitte auswählen 12 Raten 24 Raten 36 Raten 48 Raten" at bounding box center [498, 199] width 252 height 19
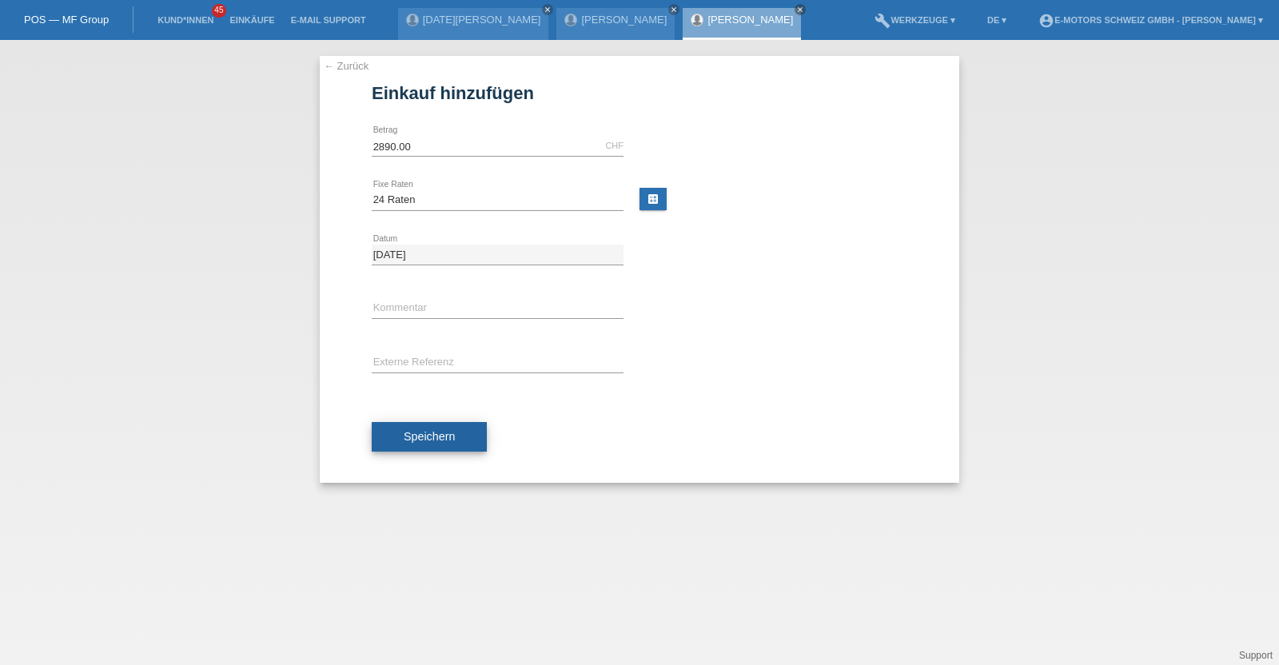
click at [440, 443] on button "Speichern" at bounding box center [429, 437] width 115 height 30
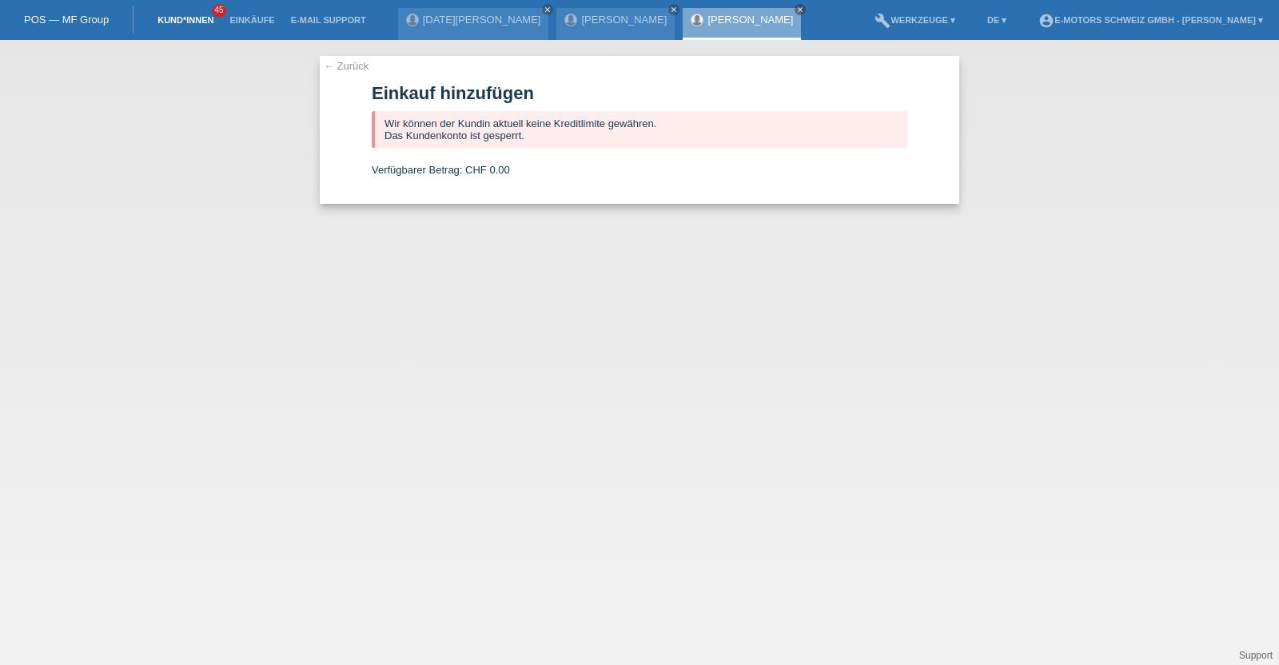
click at [185, 15] on link "Kund*innen" at bounding box center [185, 20] width 72 height 10
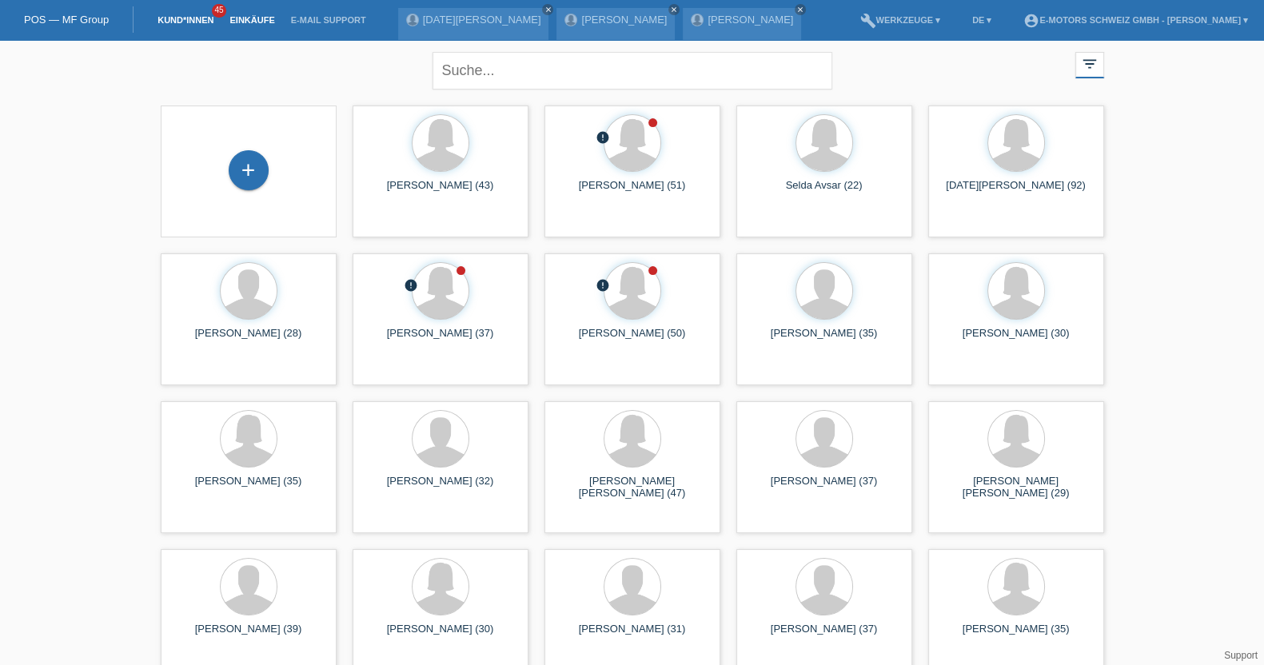
click at [260, 17] on link "Einkäufe" at bounding box center [251, 20] width 61 height 10
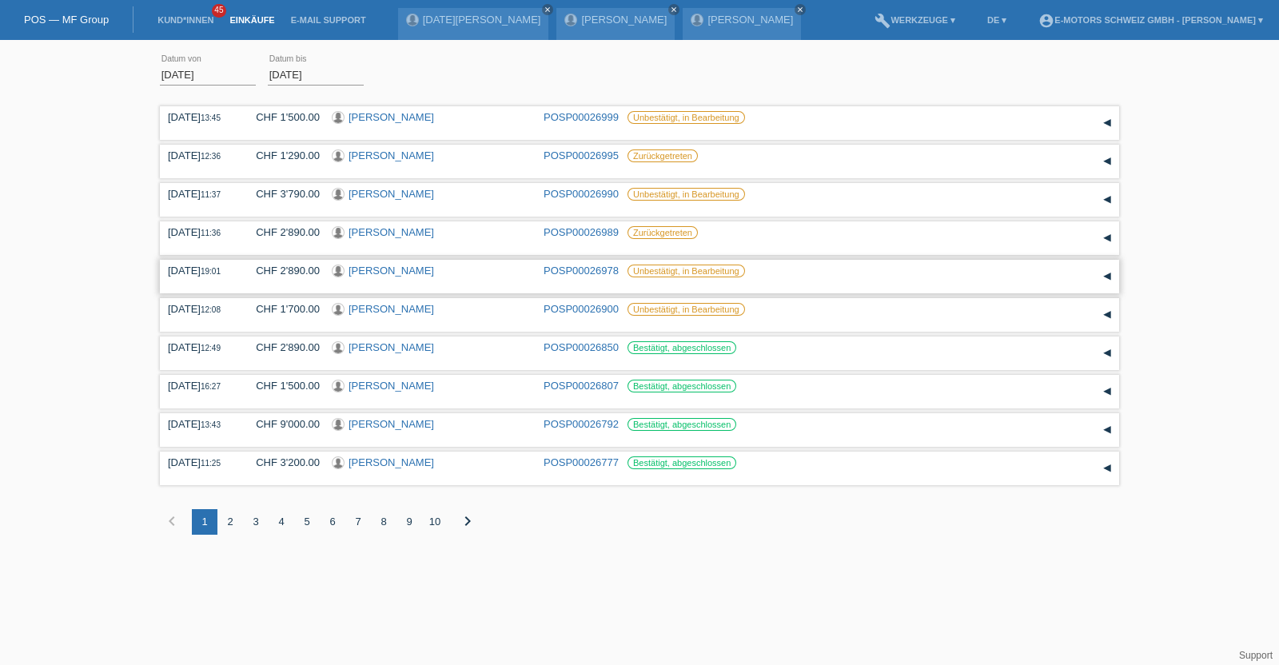
click at [372, 269] on link "[PERSON_NAME]" at bounding box center [391, 271] width 86 height 12
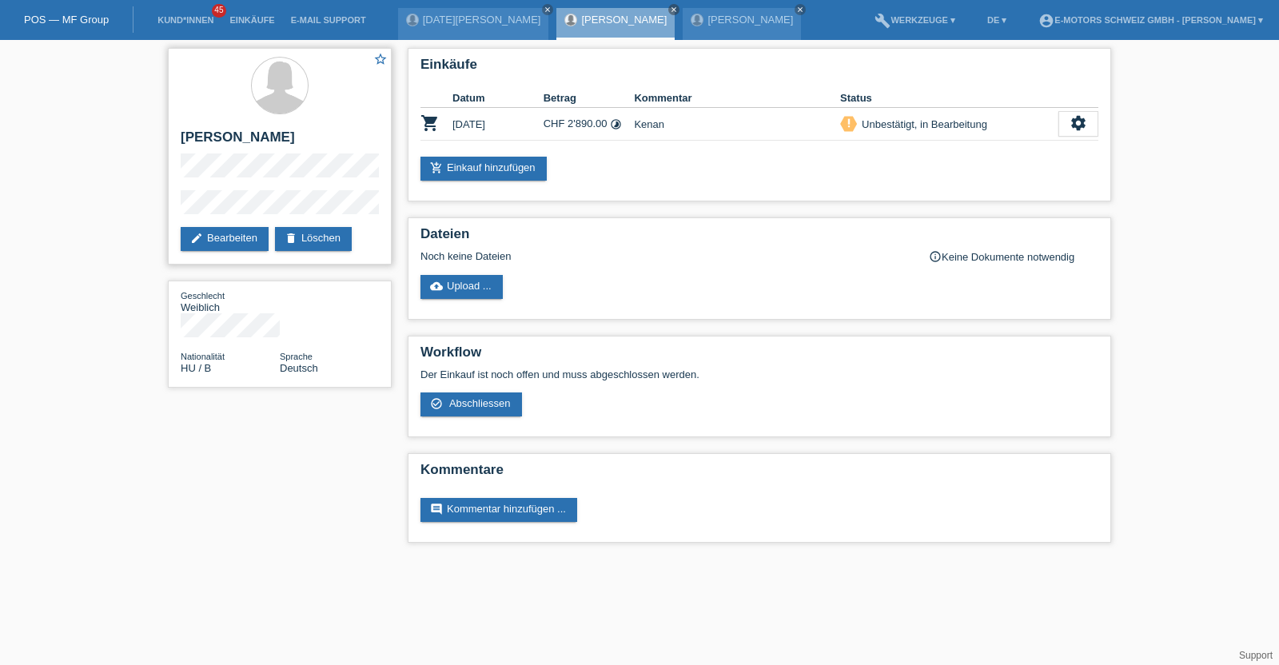
click at [181, 137] on h2 "[PERSON_NAME]" at bounding box center [280, 141] width 198 height 24
drag, startPoint x: 181, startPoint y: 137, endPoint x: 249, endPoint y: 141, distance: 68.9
click at [249, 141] on h2 "[PERSON_NAME]" at bounding box center [280, 141] width 198 height 24
copy h2 "[PERSON_NAME]"
click at [174, 209] on div "star_border [PERSON_NAME] edit Bearbeiten delete Löschen" at bounding box center [280, 156] width 224 height 217
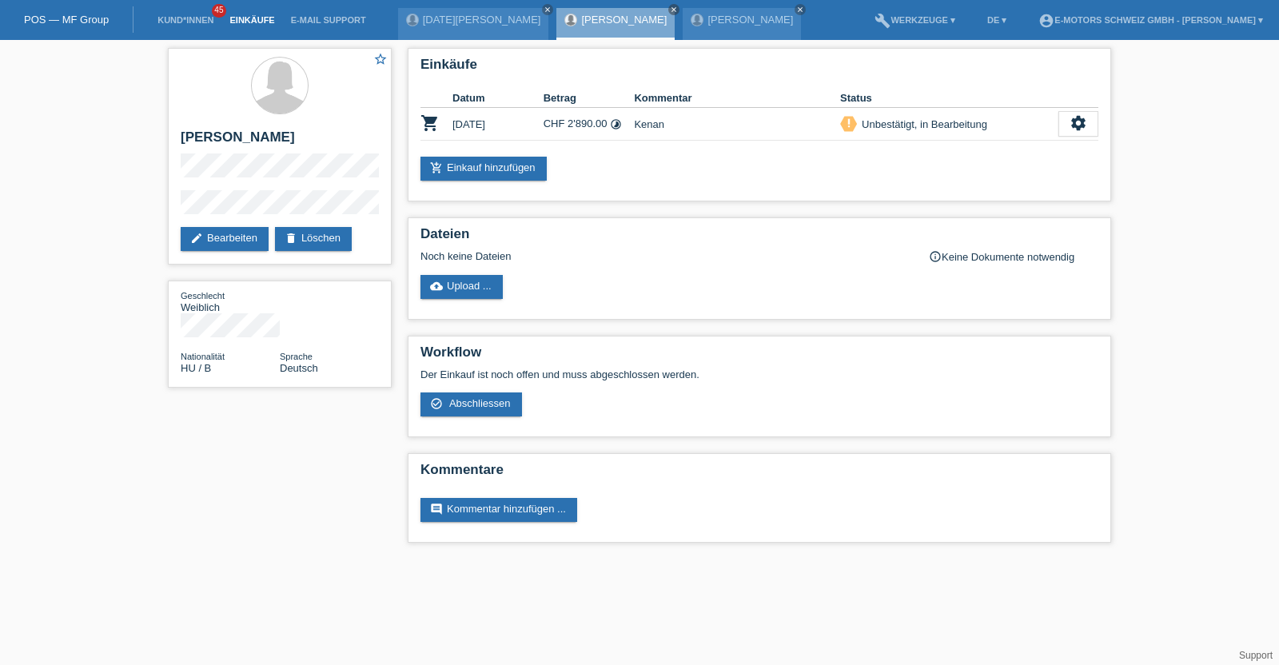
click at [243, 16] on link "Einkäufe" at bounding box center [251, 20] width 61 height 10
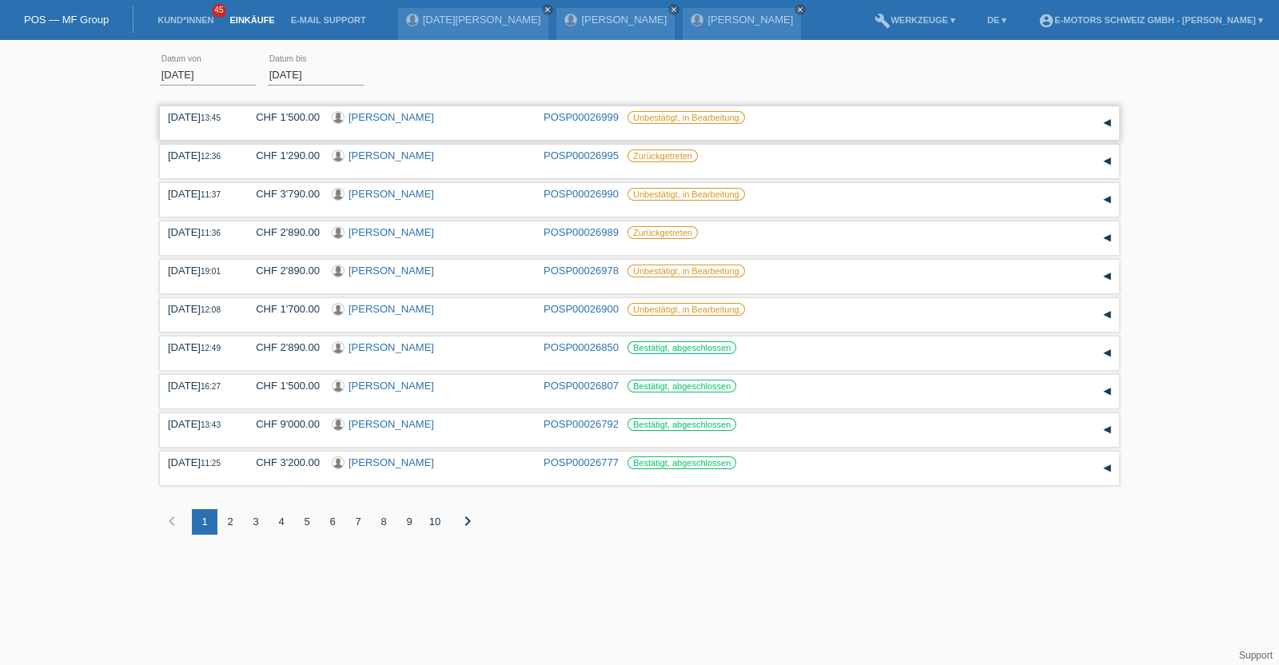
click at [390, 111] on link "[PERSON_NAME]" at bounding box center [391, 117] width 86 height 12
